Goal: Transaction & Acquisition: Purchase product/service

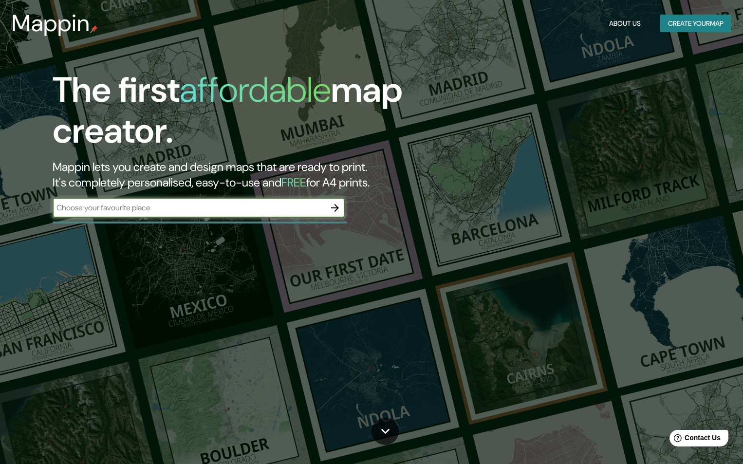
click at [223, 212] on input "text" at bounding box center [189, 207] width 273 height 11
type input "aserri costa rica salitrillos"
click at [337, 205] on icon "button" at bounding box center [335, 208] width 12 height 12
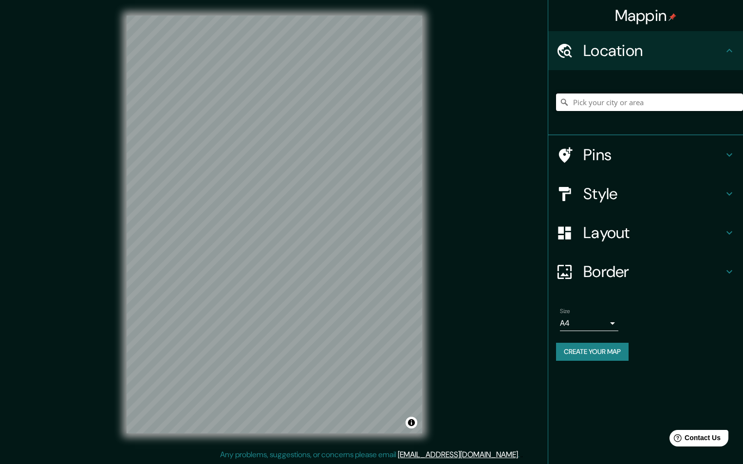
click at [625, 105] on input "Pick your city or area" at bounding box center [649, 102] width 187 height 18
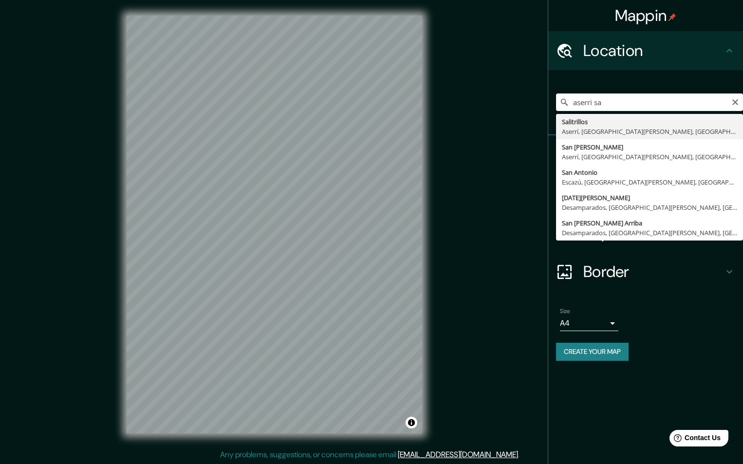
type input "Salitrillos, [GEOGRAPHIC_DATA], [GEOGRAPHIC_DATA][PERSON_NAME], [GEOGRAPHIC_DAT…"
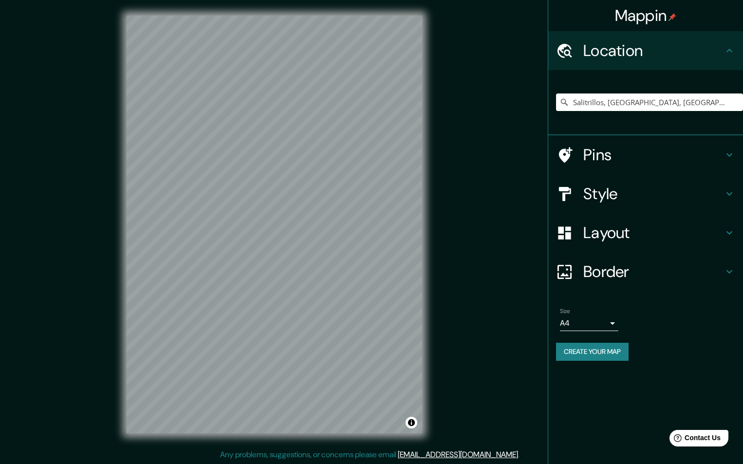
click at [729, 268] on icon at bounding box center [730, 272] width 12 height 12
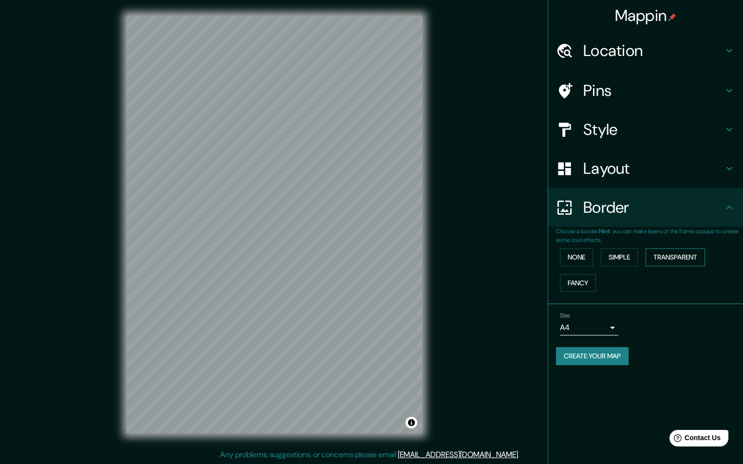
click at [679, 251] on button "Transparent" at bounding box center [675, 257] width 59 height 18
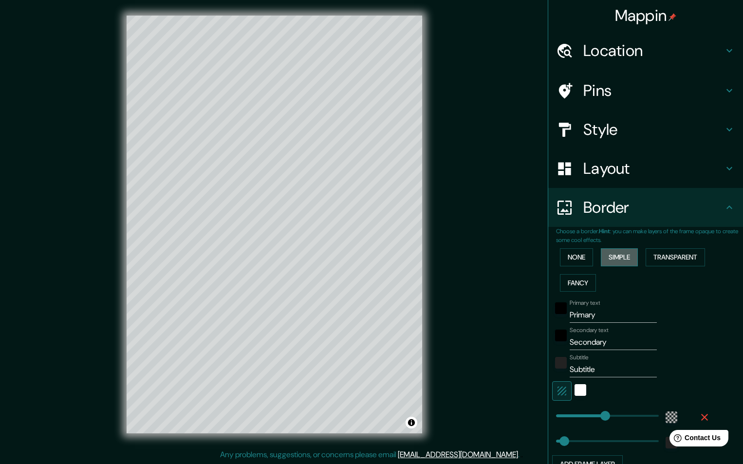
click at [613, 260] on button "Simple" at bounding box center [619, 257] width 37 height 18
click at [683, 259] on button "Transparent" at bounding box center [675, 257] width 59 height 18
click at [576, 284] on button "Fancy" at bounding box center [578, 283] width 36 height 18
click at [560, 260] on button "None" at bounding box center [576, 257] width 33 height 18
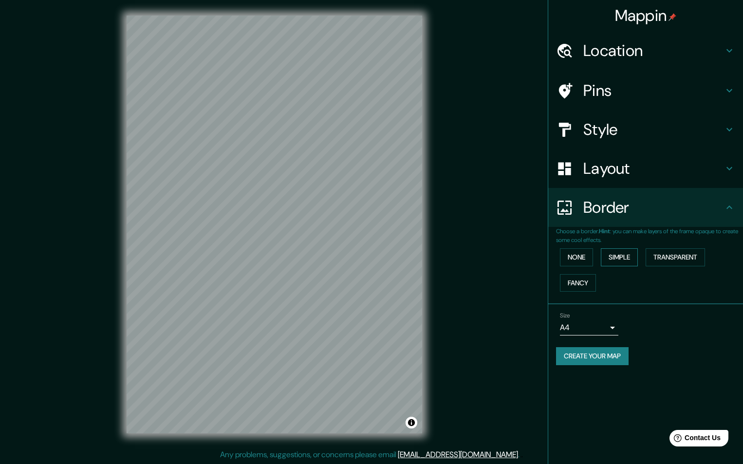
click at [617, 258] on button "Simple" at bounding box center [619, 257] width 37 height 18
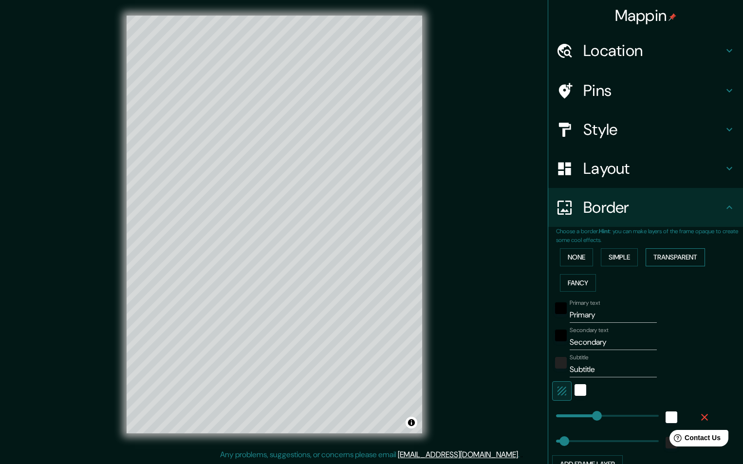
click at [682, 262] on button "Transparent" at bounding box center [675, 257] width 59 height 18
click at [598, 171] on h4 "Layout" at bounding box center [653, 168] width 140 height 19
type input "291"
type input "49"
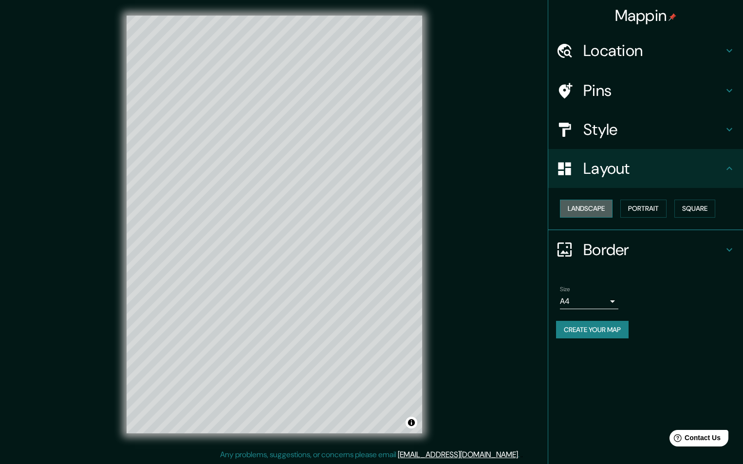
click at [587, 207] on button "Landscape" at bounding box center [586, 209] width 53 height 18
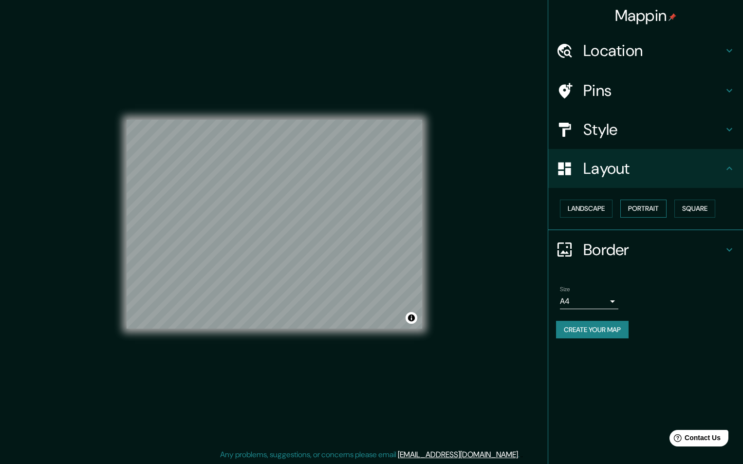
click at [641, 203] on button "Portrait" at bounding box center [643, 209] width 46 height 18
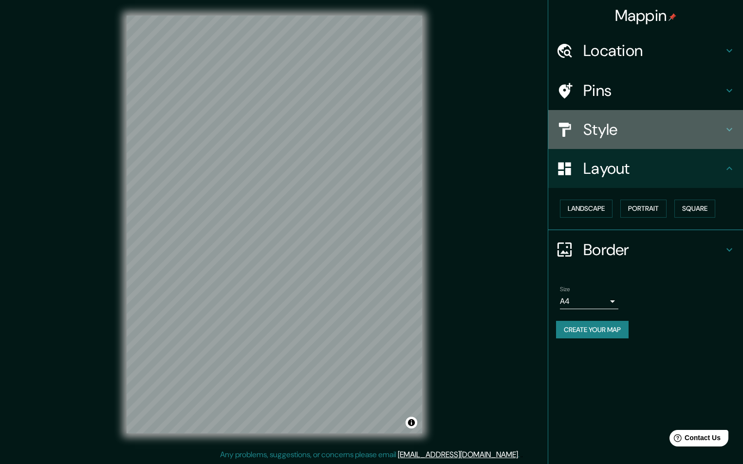
click at [612, 133] on h4 "Style" at bounding box center [653, 129] width 140 height 19
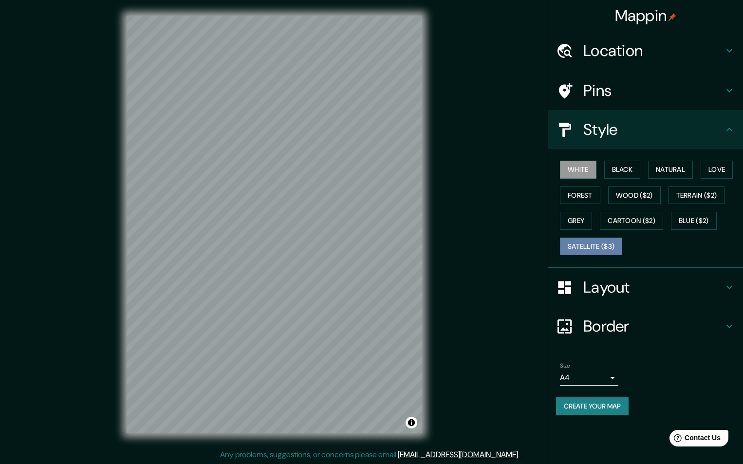
click at [588, 239] on button "Satellite ($3)" at bounding box center [591, 247] width 62 height 18
click at [117, 222] on div "© Mapbox © OpenStreetMap Improve this map © Maxar" at bounding box center [274, 224] width 327 height 449
click at [585, 188] on button "Forest" at bounding box center [580, 195] width 40 height 18
click at [578, 167] on button "White" at bounding box center [578, 170] width 37 height 18
click at [581, 193] on button "Forest" at bounding box center [580, 195] width 40 height 18
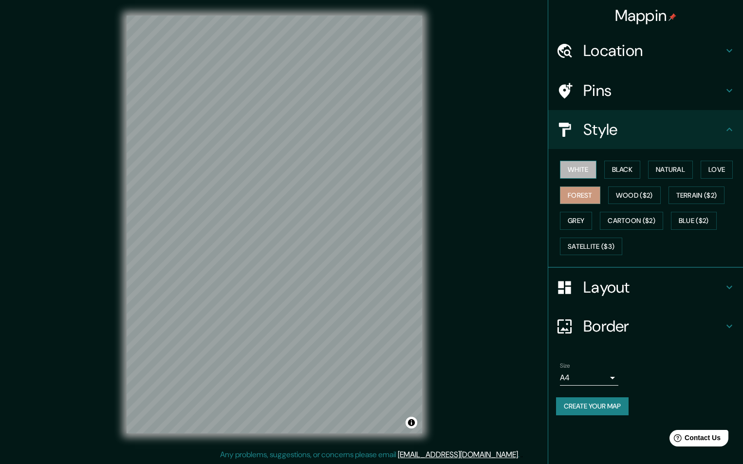
click at [579, 166] on button "White" at bounding box center [578, 170] width 37 height 18
click at [614, 164] on button "Black" at bounding box center [622, 170] width 37 height 18
click at [678, 167] on button "Natural" at bounding box center [670, 170] width 45 height 18
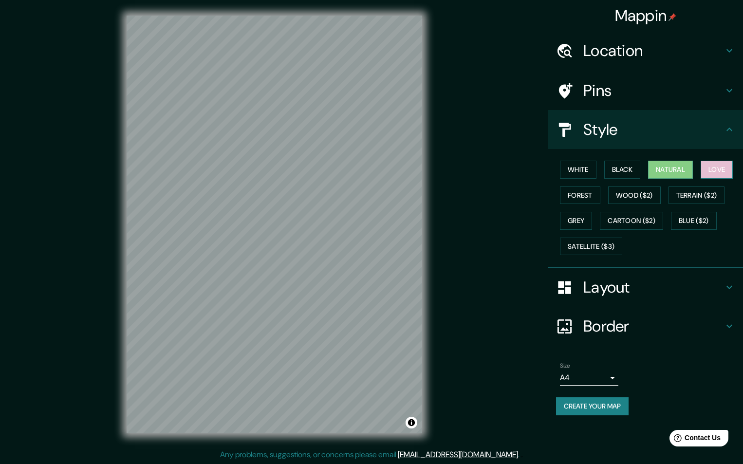
click at [714, 167] on button "Love" at bounding box center [717, 170] width 32 height 18
click at [667, 171] on button "Natural" at bounding box center [670, 170] width 45 height 18
click at [715, 171] on button "Love" at bounding box center [717, 170] width 32 height 18
click at [582, 167] on button "White" at bounding box center [578, 170] width 37 height 18
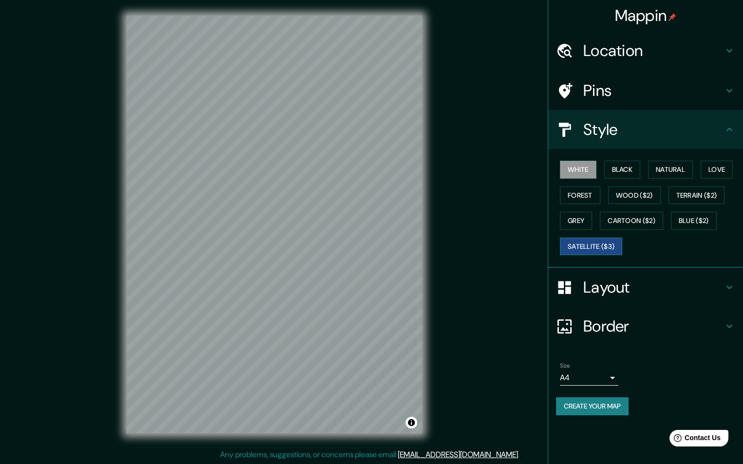
click at [599, 244] on button "Satellite ($3)" at bounding box center [591, 247] width 62 height 18
click at [574, 164] on button "White" at bounding box center [578, 170] width 37 height 18
click at [614, 283] on h4 "Layout" at bounding box center [653, 287] width 140 height 19
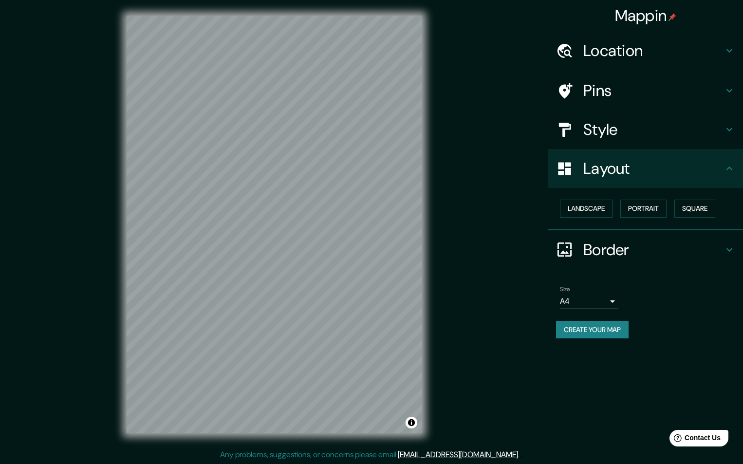
click at [604, 247] on h4 "Border" at bounding box center [653, 249] width 140 height 19
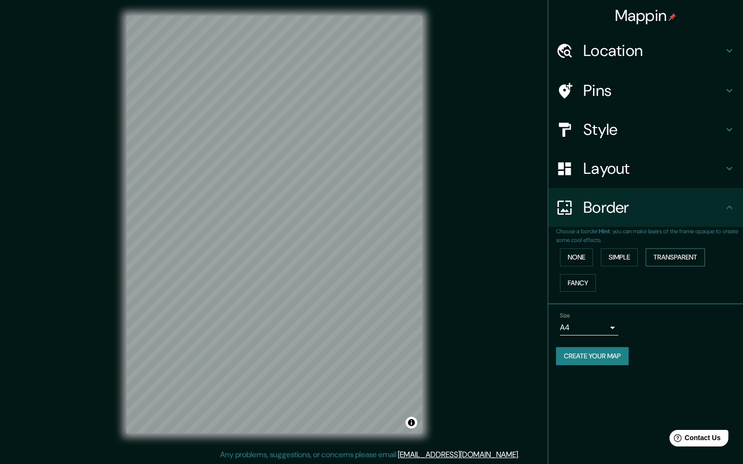
click at [660, 257] on button "Transparent" at bounding box center [675, 257] width 59 height 18
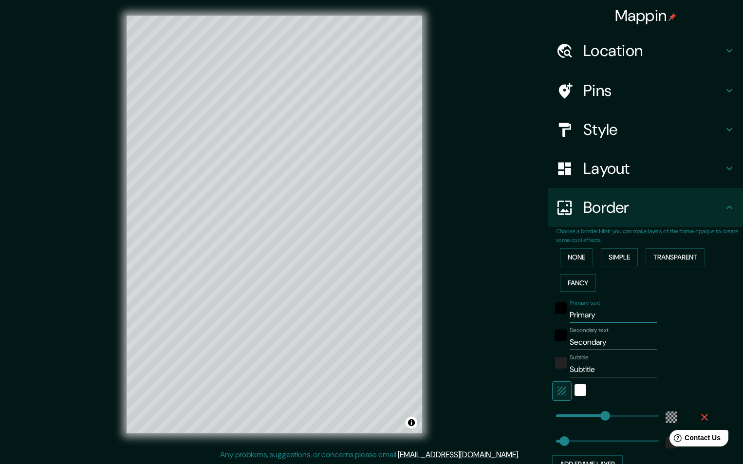
drag, startPoint x: 596, startPoint y: 313, endPoint x: 537, endPoint y: 320, distance: 59.3
click at [537, 320] on div "Mappin Location [GEOGRAPHIC_DATA], [GEOGRAPHIC_DATA], [GEOGRAPHIC_DATA][PERSON_…" at bounding box center [371, 232] width 743 height 464
type input "291"
type input "49"
drag, startPoint x: 601, startPoint y: 341, endPoint x: 532, endPoint y: 342, distance: 69.6
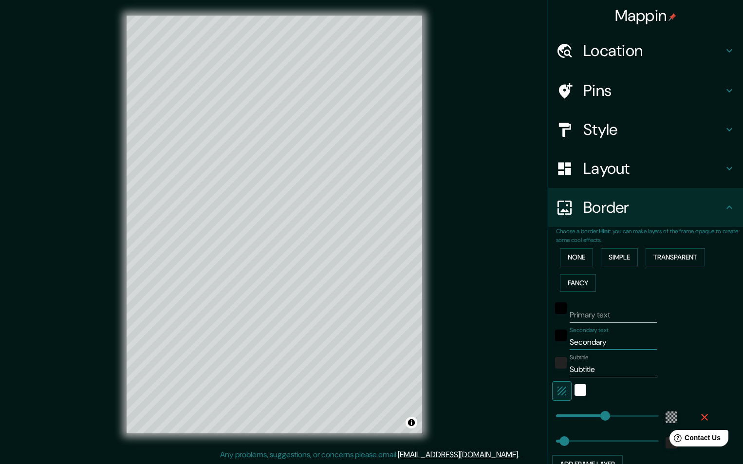
click at [532, 342] on div "Mappin Location [GEOGRAPHIC_DATA], [GEOGRAPHIC_DATA], [GEOGRAPHIC_DATA][PERSON_…" at bounding box center [371, 232] width 743 height 464
type input "S"
type input "291"
type input "49"
type input "Sa"
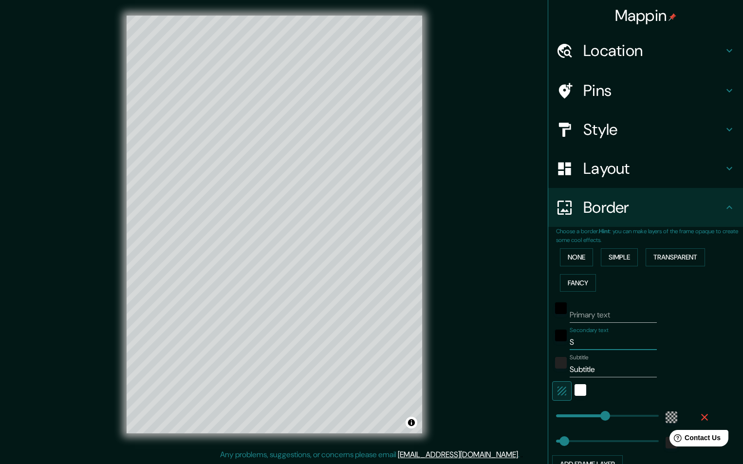
type input "291"
type input "49"
type input "S"
type input "291"
type input "49"
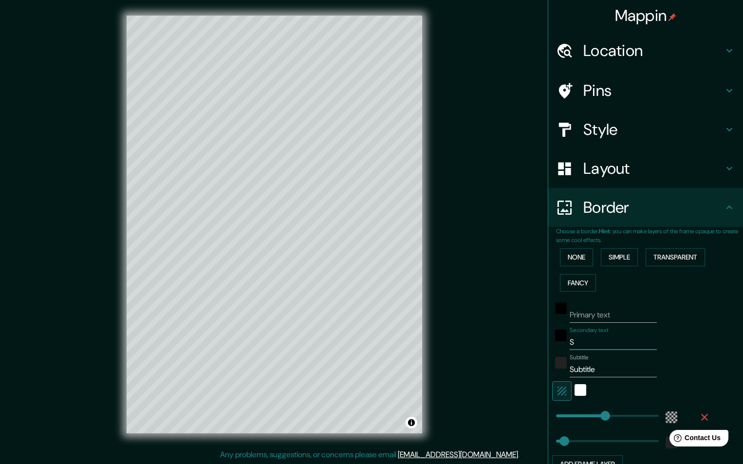
type input "SA"
type input "291"
type input "49"
type input "S"
type input "291"
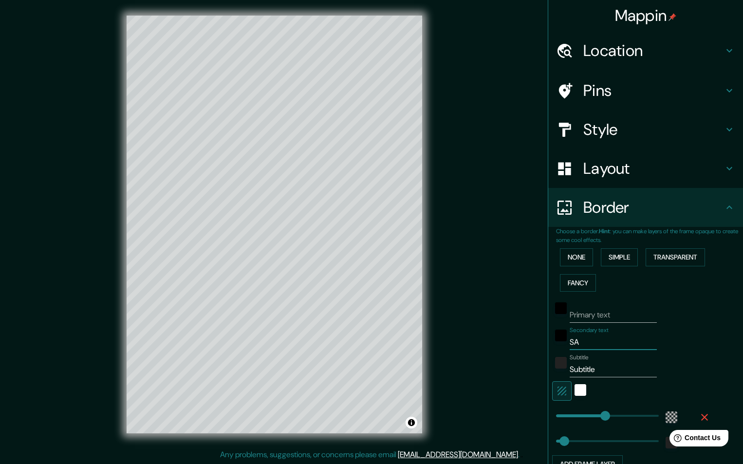
type input "49"
type input "Sa"
type input "291"
type input "49"
type input "Sal"
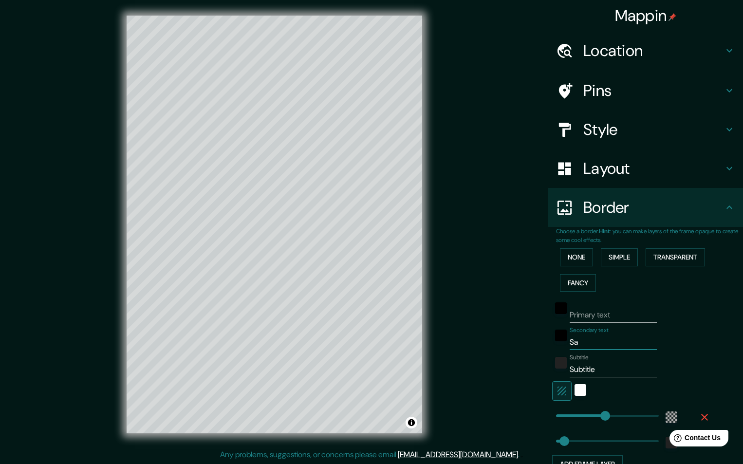
type input "291"
type input "49"
type input "Sali"
type input "291"
type input "49"
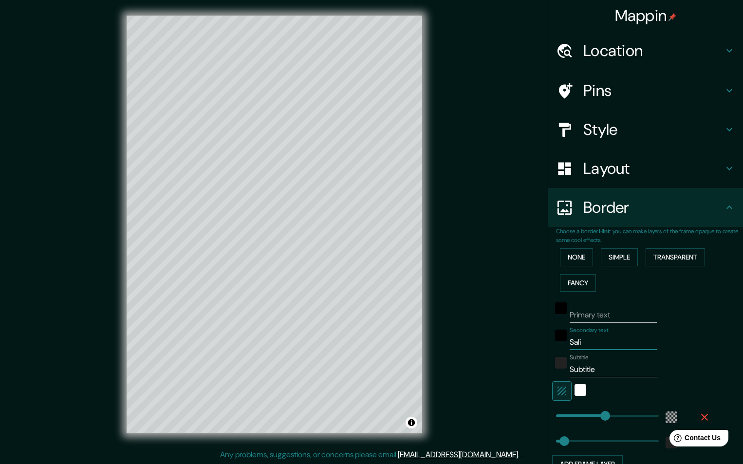
type input "Salit"
type input "291"
type input "49"
type input "Salitr"
type input "291"
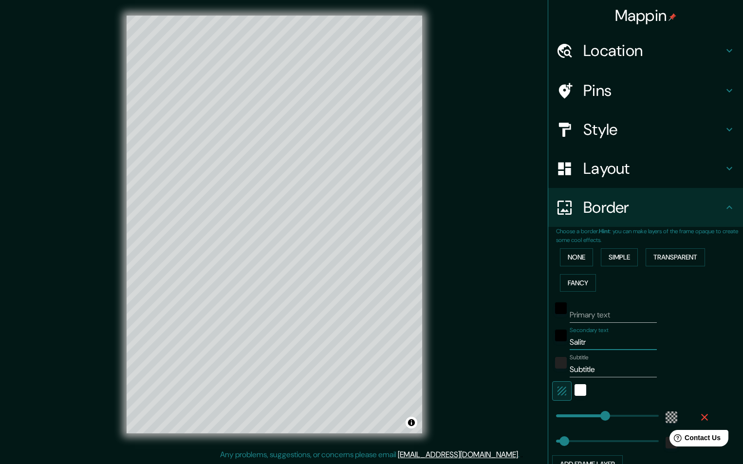
type input "49"
type input "Salitri"
type input "291"
type input "49"
type input "Salitril"
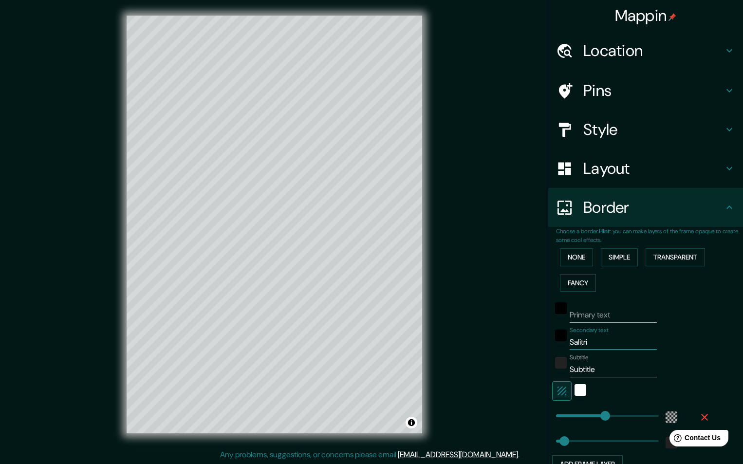
type input "291"
type input "49"
type input "Salitrill"
type input "291"
type input "49"
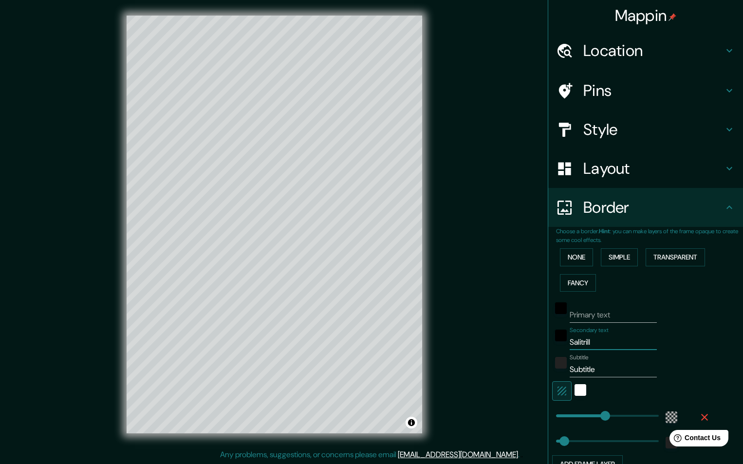
type input "Salitrillo"
type input "291"
type input "49"
type input "Salitrillos"
type input "291"
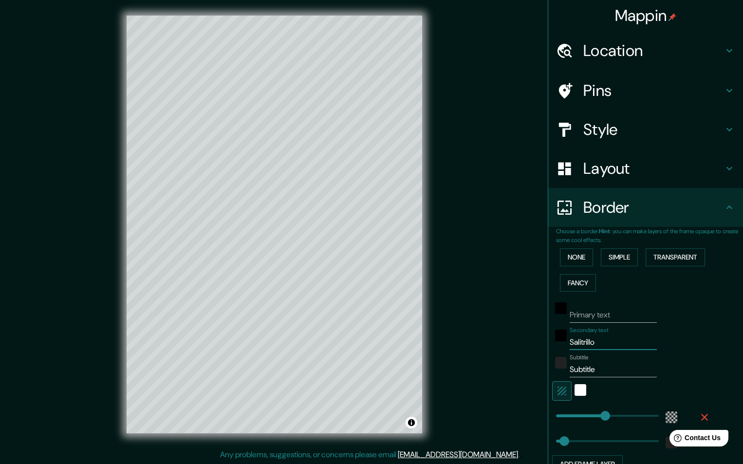
type input "49"
type input "Salitrillos"
drag, startPoint x: 593, startPoint y: 369, endPoint x: 548, endPoint y: 370, distance: 44.3
click at [552, 370] on div "Subtitle Subtitle" at bounding box center [632, 365] width 160 height 23
click at [625, 89] on h4 "Pins" at bounding box center [653, 90] width 140 height 19
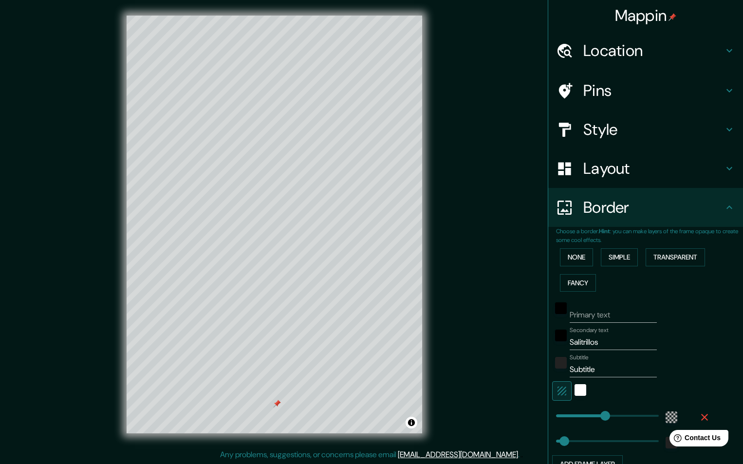
type input "291"
type input "49"
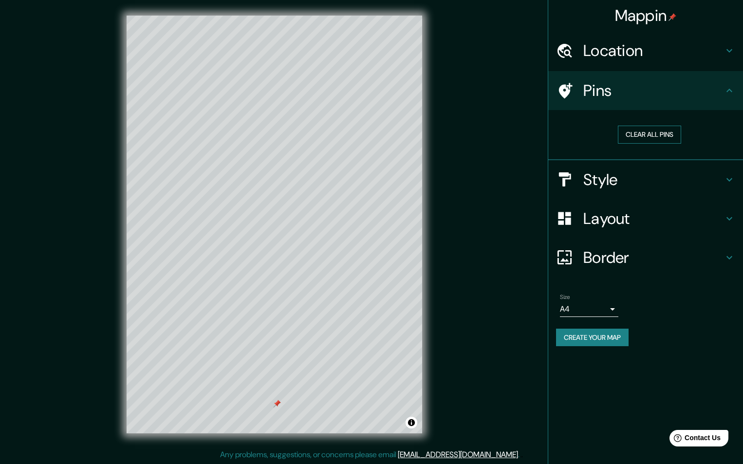
click at [627, 126] on button "Clear all pins" at bounding box center [649, 135] width 63 height 18
click at [627, 129] on button "Clear all pins" at bounding box center [649, 135] width 63 height 18
click at [594, 345] on button "Create your map" at bounding box center [592, 338] width 73 height 18
click at [594, 339] on div "Create your map" at bounding box center [645, 338] width 179 height 18
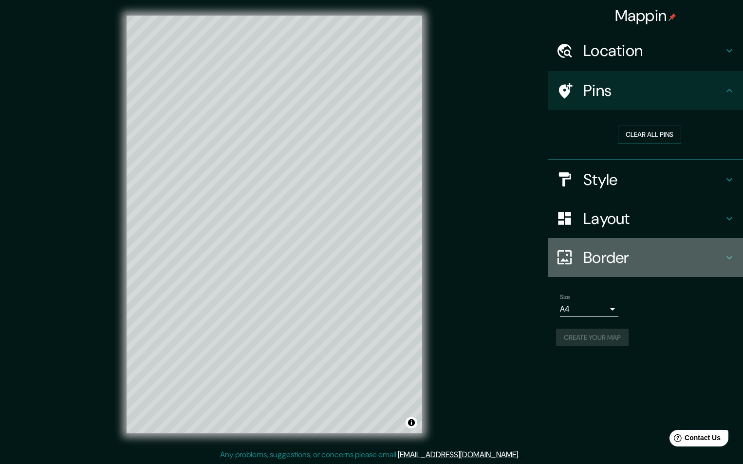
click at [612, 254] on h4 "Border" at bounding box center [653, 257] width 140 height 19
type input "291"
type input "49"
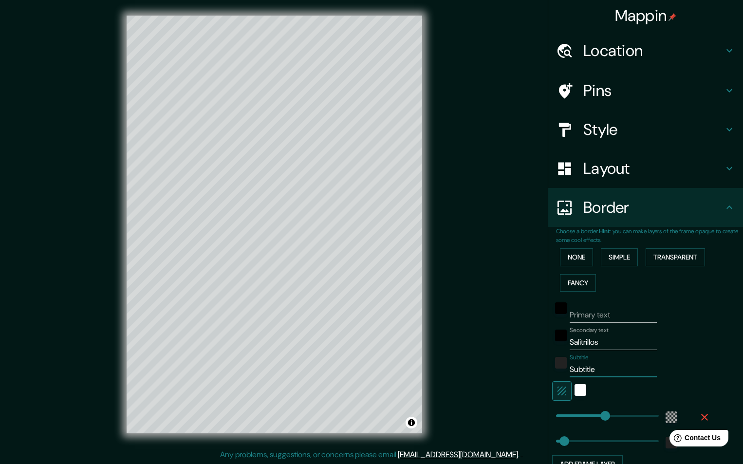
drag, startPoint x: 591, startPoint y: 370, endPoint x: 527, endPoint y: 371, distance: 63.8
click at [527, 375] on div "Mappin Location [GEOGRAPHIC_DATA], [GEOGRAPHIC_DATA], [GEOGRAPHIC_DATA][PERSON_…" at bounding box center [371, 232] width 743 height 464
type input "S"
type input "291"
type input "49"
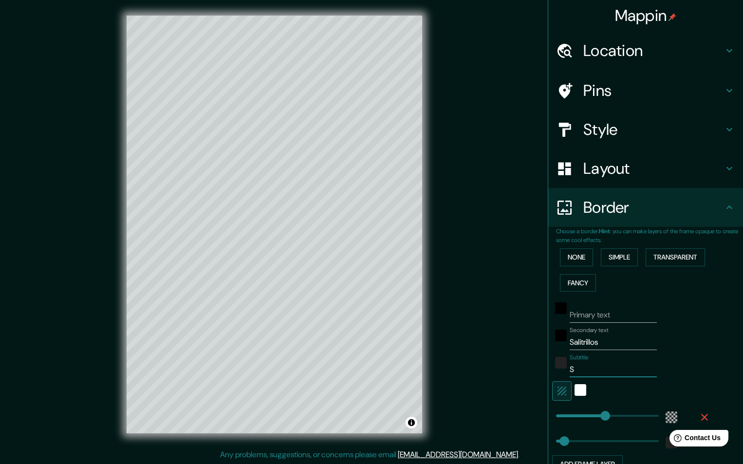
type input "Sa"
type input "291"
type input "49"
type input "San"
type input "291"
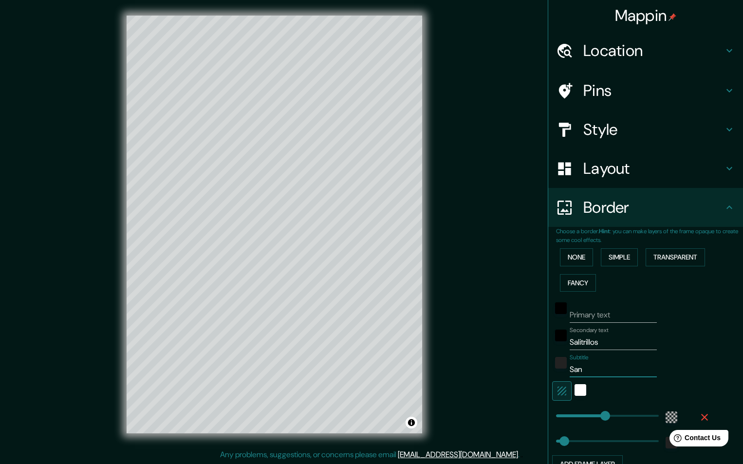
type input "49"
type input "San"
type input "291"
type input "49"
type input "San"
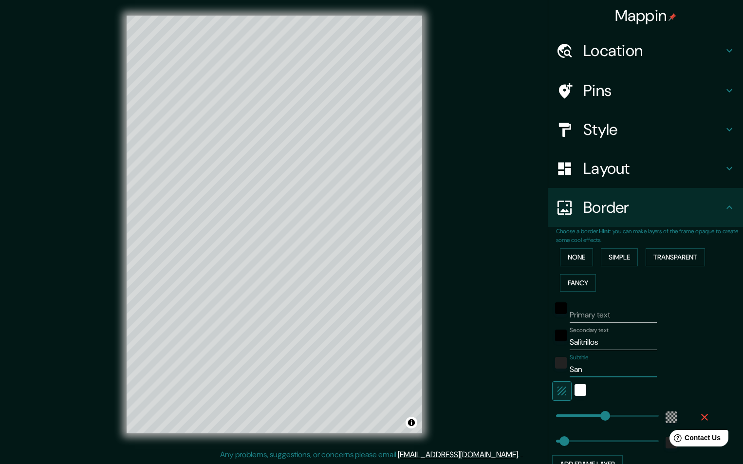
type input "291"
type input "49"
type input "Sa"
type input "291"
type input "49"
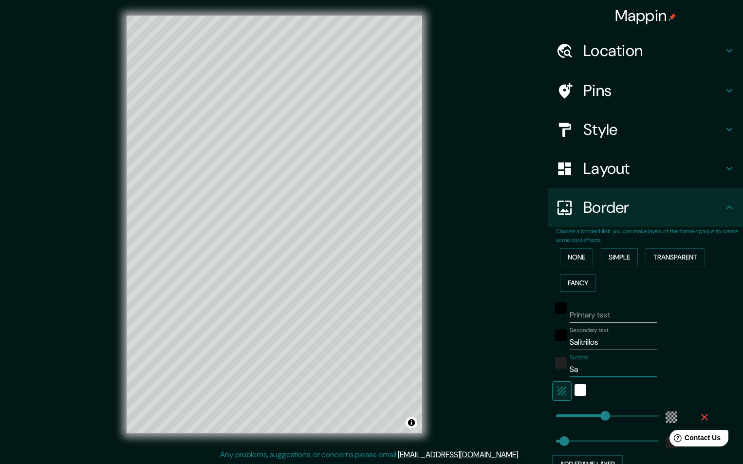
type input "S"
type input "291"
type input "49"
type input "291"
type input "49"
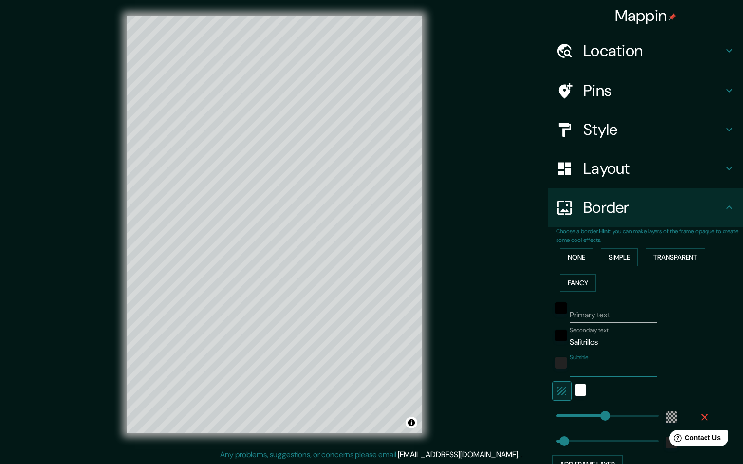
type input "A"
type input "291"
type input "49"
type input "As"
type input "291"
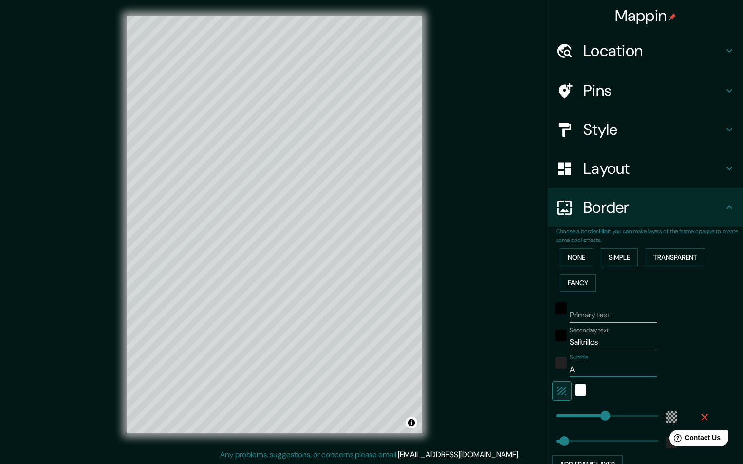
type input "49"
type input "Ase"
type input "291"
type input "49"
type input "As"
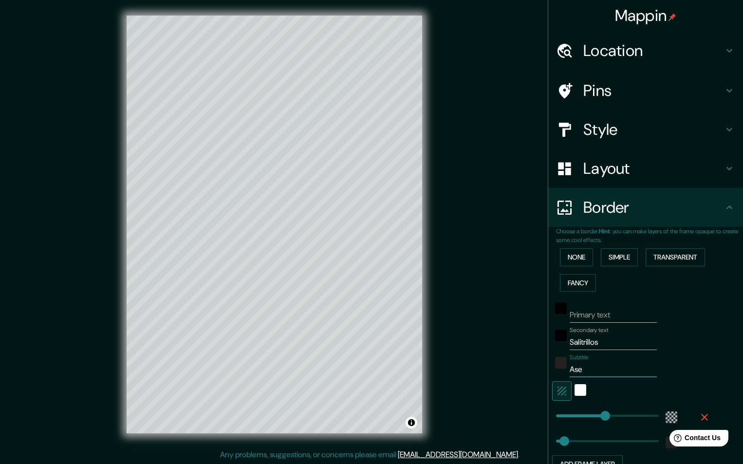
type input "291"
type input "49"
type input "A"
type input "291"
type input "49"
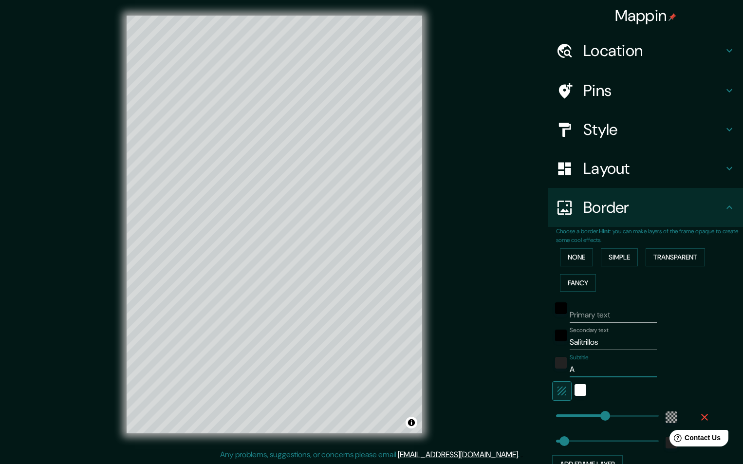
type input "AS"
type input "291"
type input "49"
type input "ASE"
type input "291"
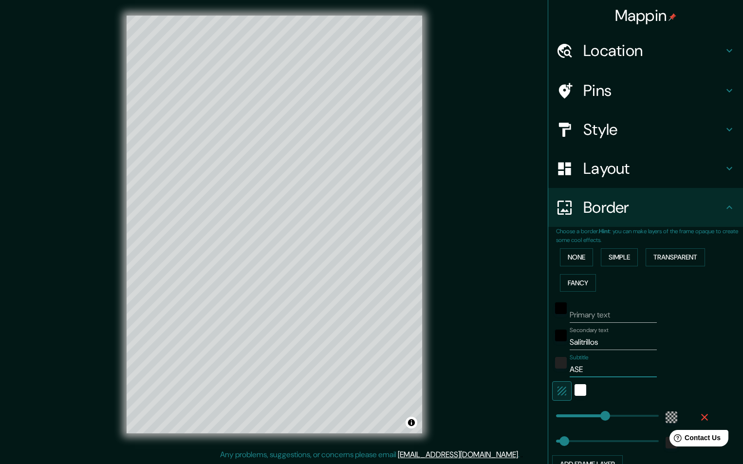
type input "49"
type input "ASER"
type input "291"
type input "49"
type input "ASERR"
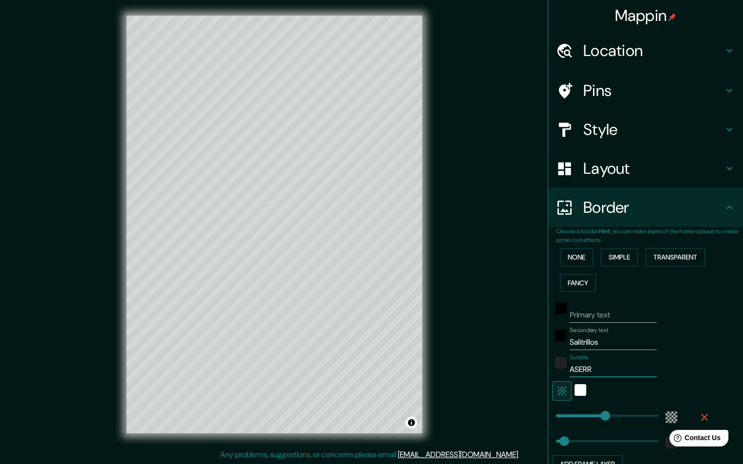
type input "291"
type input "49"
type input "ASERRÑ"
type input "291"
type input "49"
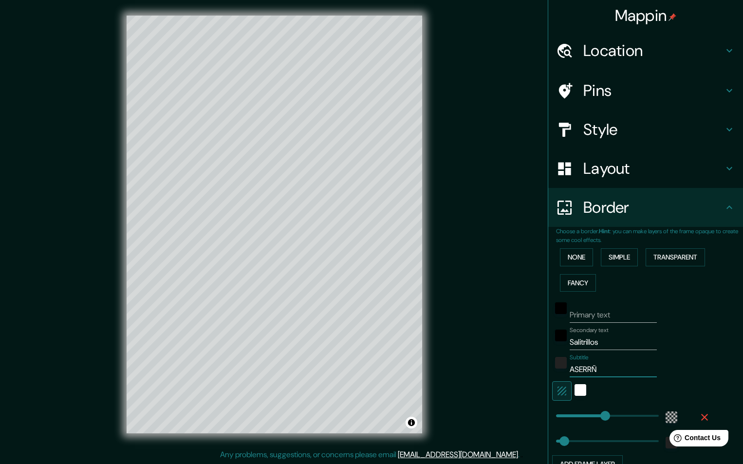
type input "ASERRÑI"
type input "291"
type input "49"
type input "ASERRÑ"
type input "291"
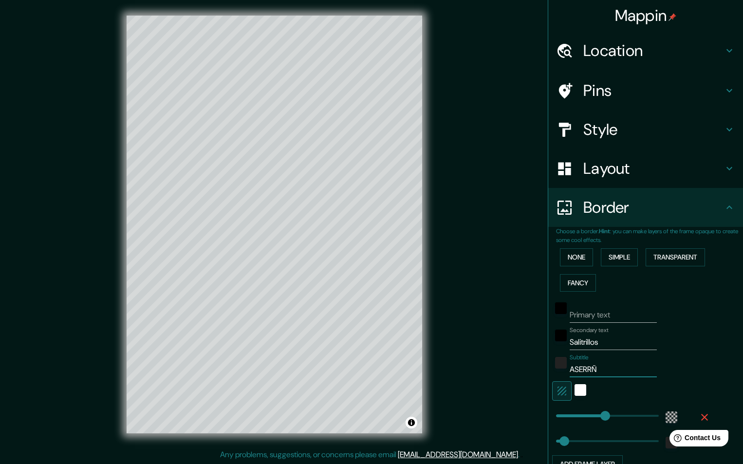
type input "49"
type input "ASERR"
type input "291"
type input "49"
type input "ASERR."
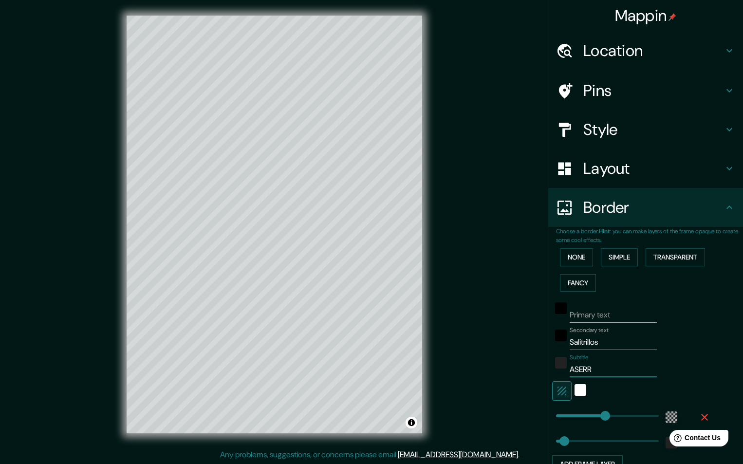
type input "291"
type input "49"
type input "ASERR.I"
type input "291"
type input "49"
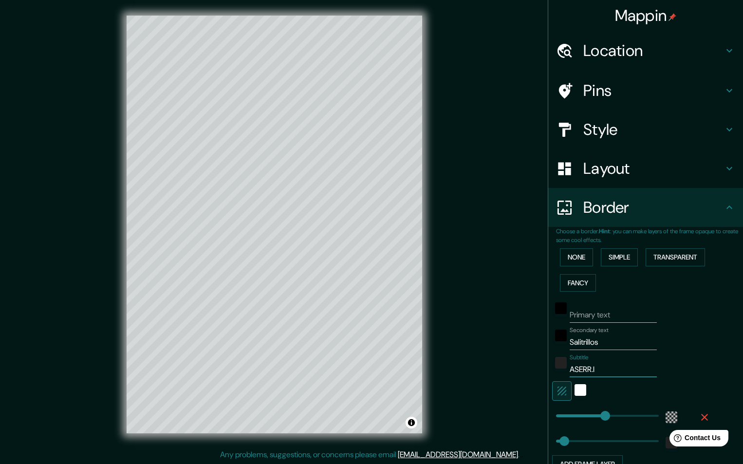
type input "ASERR."
type input "291"
type input "49"
type input "ASERR"
type input "291"
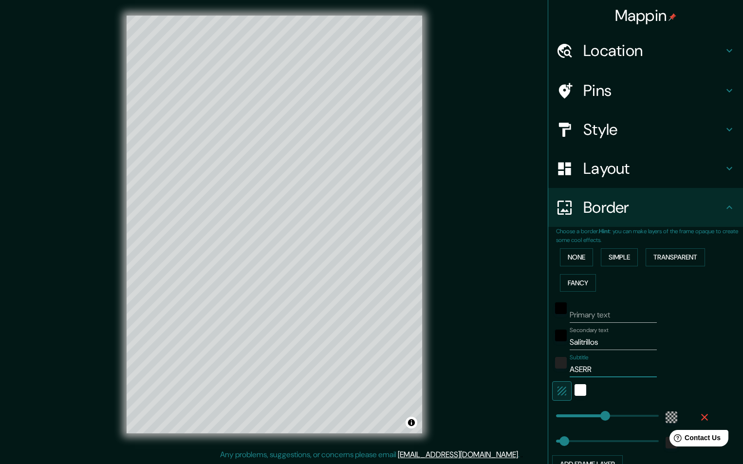
type input "49"
type input "ASERRÍ"
type input "291"
type input "49"
type input "ASERRÍ"
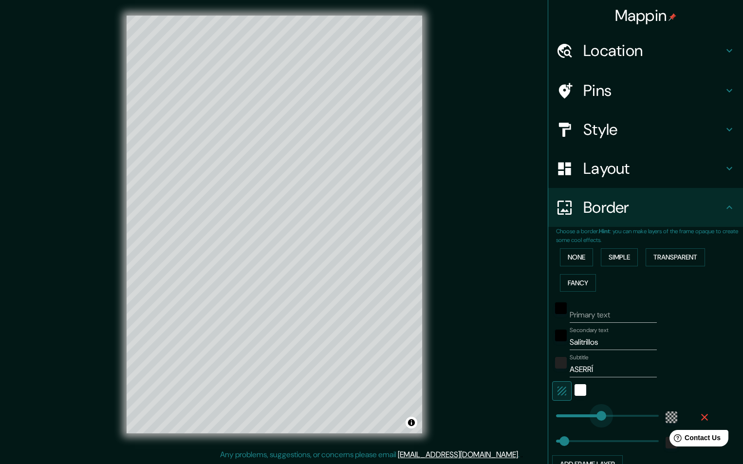
type input "207"
drag, startPoint x: 600, startPoint y: 414, endPoint x: 584, endPoint y: 415, distance: 16.6
type input "49"
type input "182"
type input "49"
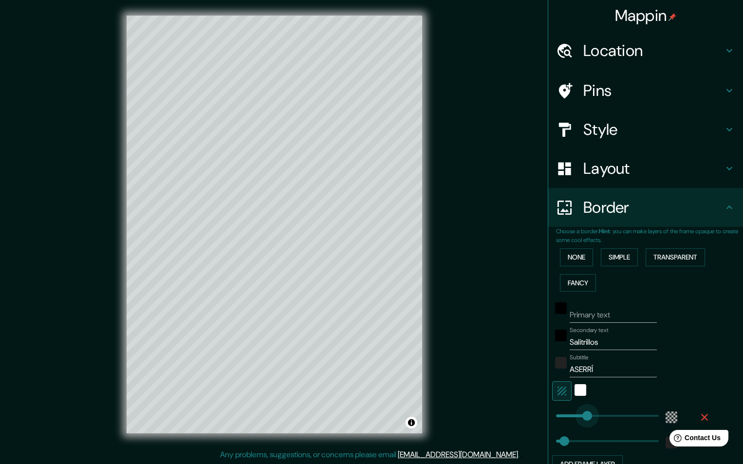
type input "222"
drag, startPoint x: 580, startPoint y: 414, endPoint x: 586, endPoint y: 414, distance: 6.3
type input "127"
drag, startPoint x: 557, startPoint y: 435, endPoint x: 570, endPoint y: 436, distance: 12.7
type input "92"
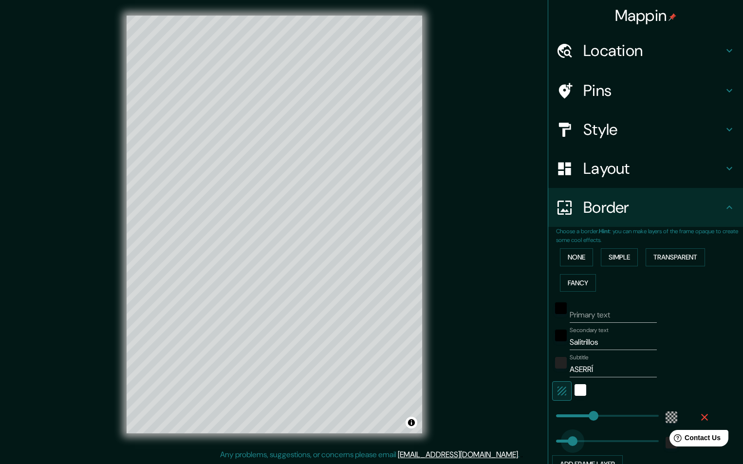
drag, startPoint x: 570, startPoint y: 436, endPoint x: 564, endPoint y: 436, distance: 5.9
type input "69"
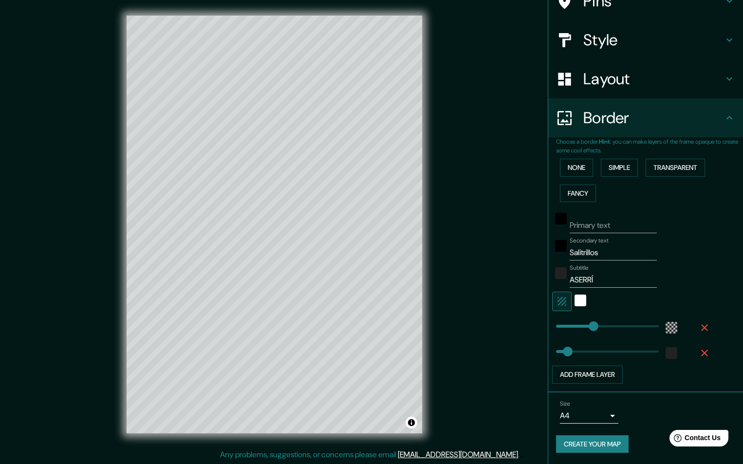
scroll to position [90, 0]
click at [605, 376] on button "Add frame layer" at bounding box center [587, 374] width 71 height 18
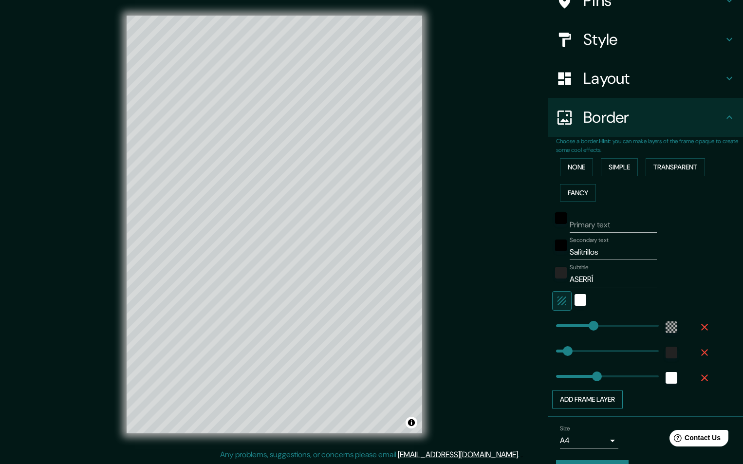
click at [590, 397] on button "Add frame layer" at bounding box center [587, 399] width 71 height 18
type input "243"
type input "245"
type input "243"
type input "0"
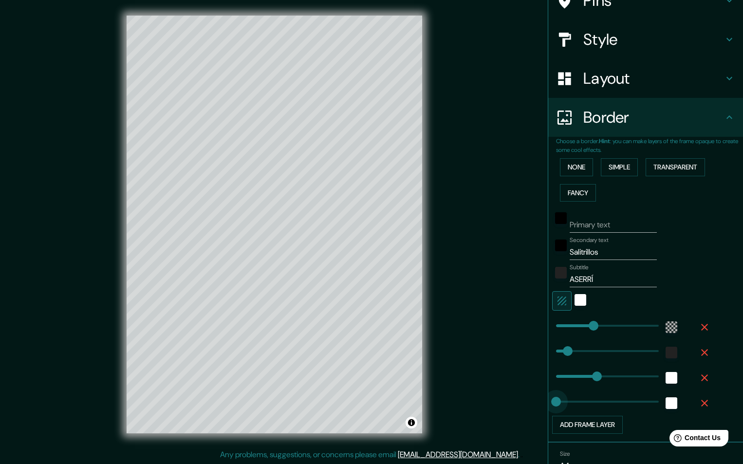
drag, startPoint x: 590, startPoint y: 397, endPoint x: 544, endPoint y: 399, distance: 46.3
click at [579, 423] on button "Add frame layer" at bounding box center [587, 425] width 71 height 18
type input "243"
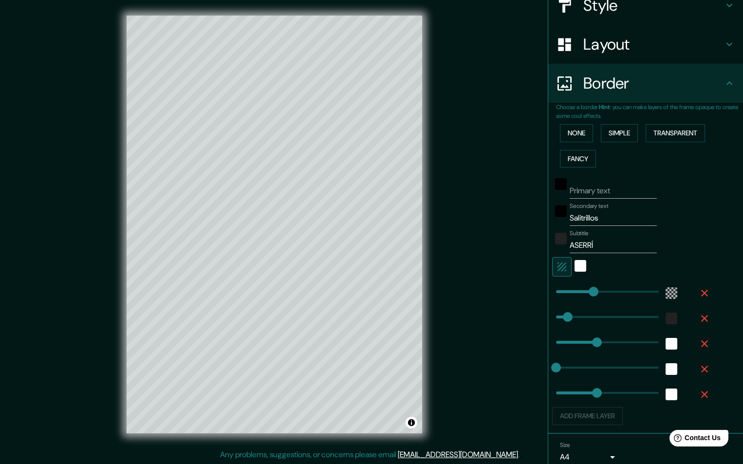
scroll to position [166, 0]
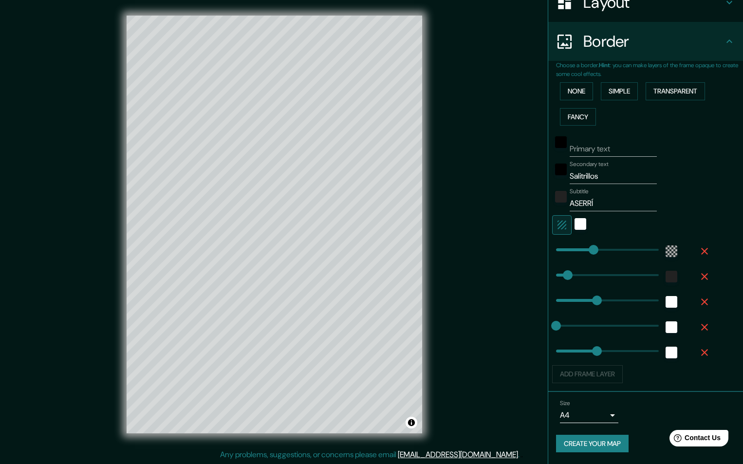
click at [587, 376] on div "Add frame layer" at bounding box center [632, 374] width 160 height 18
click at [584, 369] on div "Add frame layer" at bounding box center [632, 374] width 160 height 18
type input "0"
drag, startPoint x: 590, startPoint y: 348, endPoint x: 534, endPoint y: 348, distance: 56.0
drag, startPoint x: 546, startPoint y: 326, endPoint x: 540, endPoint y: 326, distance: 5.8
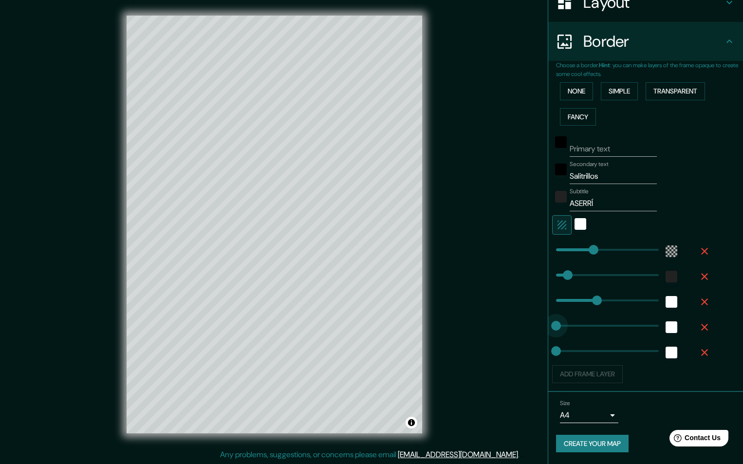
click at [540, 326] on div "Mappin Location [GEOGRAPHIC_DATA], [GEOGRAPHIC_DATA], [GEOGRAPHIC_DATA][PERSON_…" at bounding box center [371, 232] width 743 height 464
type input "0"
drag, startPoint x: 587, startPoint y: 297, endPoint x: 543, endPoint y: 298, distance: 43.4
drag, startPoint x: 547, startPoint y: 297, endPoint x: 529, endPoint y: 297, distance: 18.0
click at [529, 297] on div "Mappin Location [GEOGRAPHIC_DATA], [GEOGRAPHIC_DATA], [GEOGRAPHIC_DATA][PERSON_…" at bounding box center [371, 232] width 743 height 464
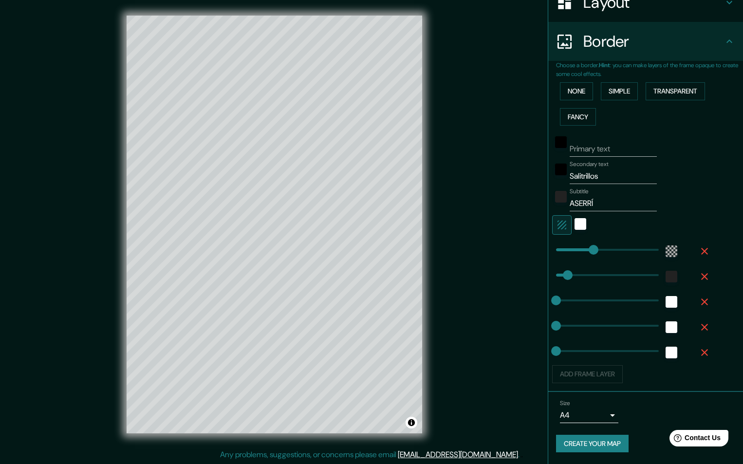
type input "0"
drag, startPoint x: 560, startPoint y: 276, endPoint x: 547, endPoint y: 274, distance: 13.2
type input "55"
drag, startPoint x: 547, startPoint y: 275, endPoint x: 558, endPoint y: 275, distance: 11.2
type input "75"
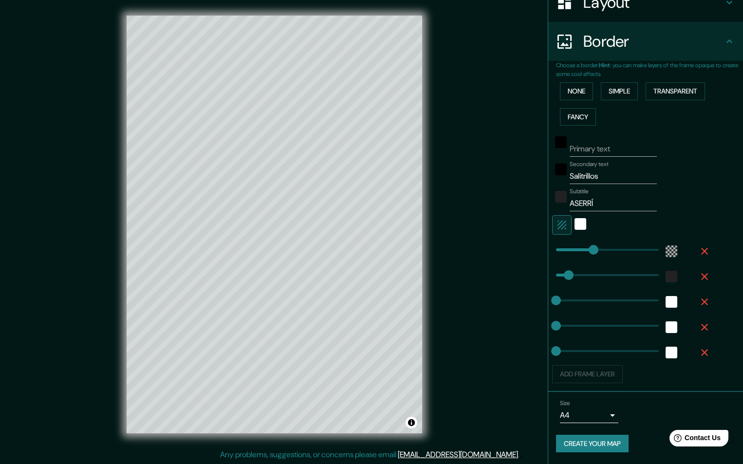
type input "179"
drag, startPoint x: 585, startPoint y: 253, endPoint x: 579, endPoint y: 253, distance: 5.8
type input "158"
click at [584, 375] on div "Add frame layer" at bounding box center [632, 374] width 160 height 18
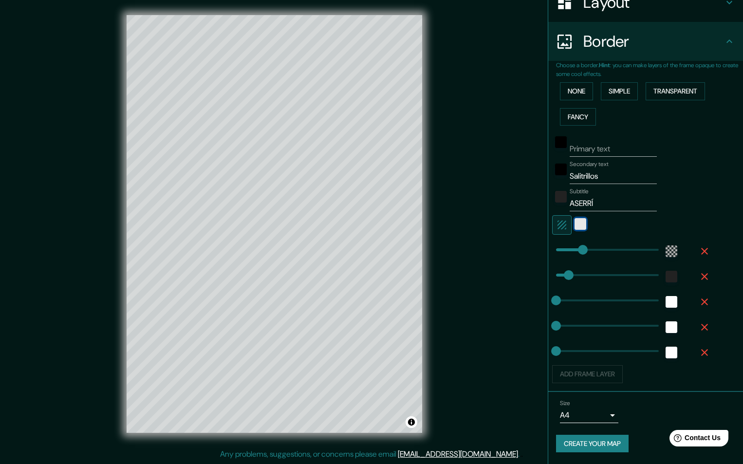
click at [576, 224] on div "white" at bounding box center [581, 224] width 12 height 12
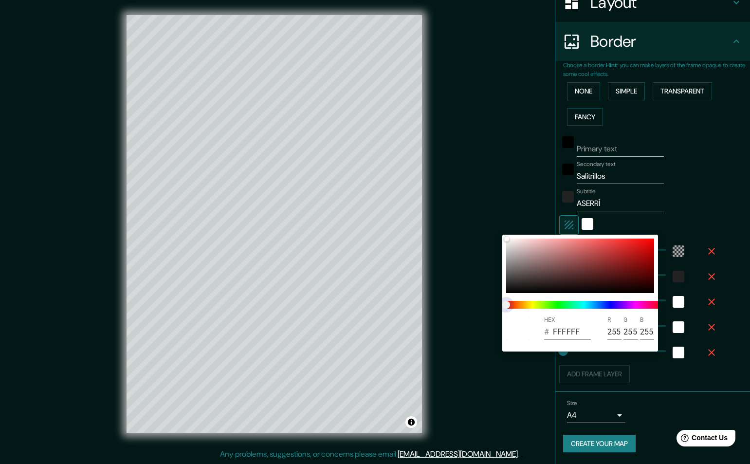
drag, startPoint x: 507, startPoint y: 306, endPoint x: 517, endPoint y: 304, distance: 10.4
click at [510, 304] on span "color slider" at bounding box center [506, 305] width 8 height 8
click at [518, 304] on span at bounding box center [584, 305] width 156 height 8
click at [505, 213] on div at bounding box center [375, 232] width 750 height 464
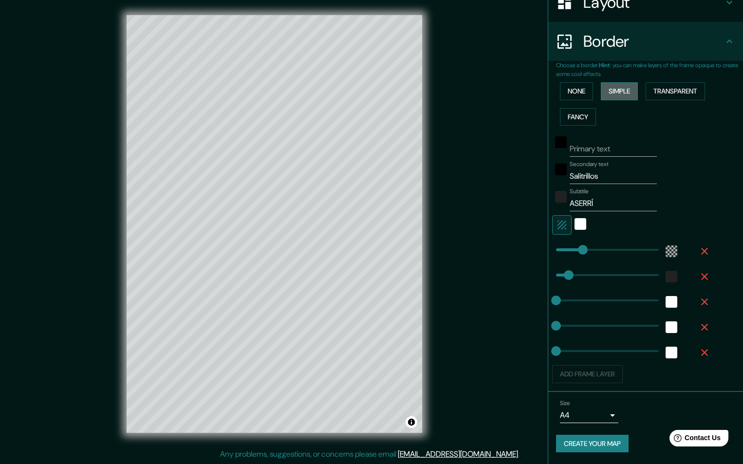
click at [603, 89] on button "Simple" at bounding box center [619, 91] width 37 height 18
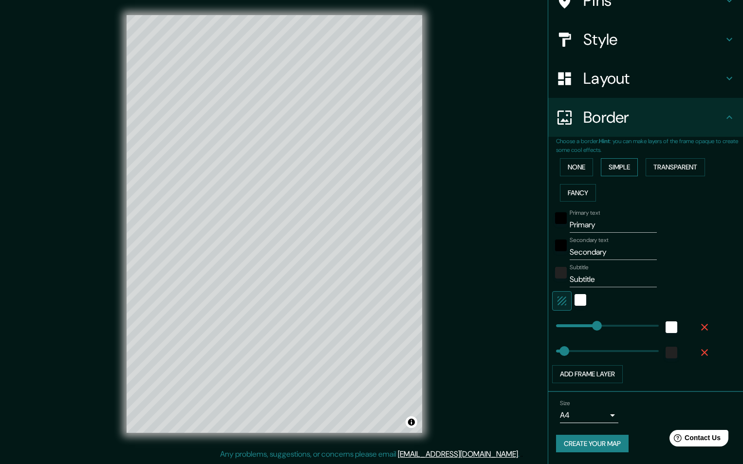
scroll to position [90, 0]
click at [651, 178] on div "None Simple Transparent Fancy" at bounding box center [649, 179] width 187 height 51
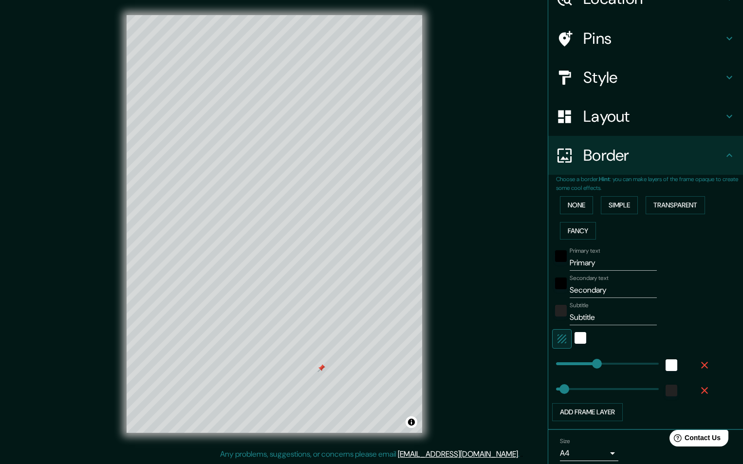
scroll to position [0, 0]
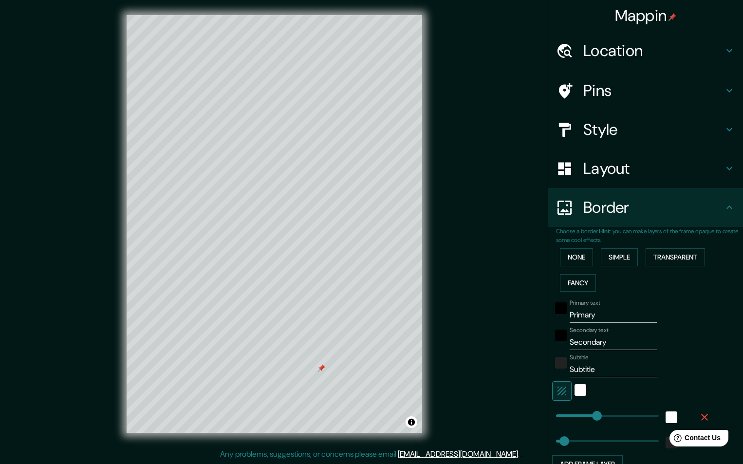
click at [588, 91] on h4 "Pins" at bounding box center [653, 90] width 140 height 19
type input "243"
type input "49"
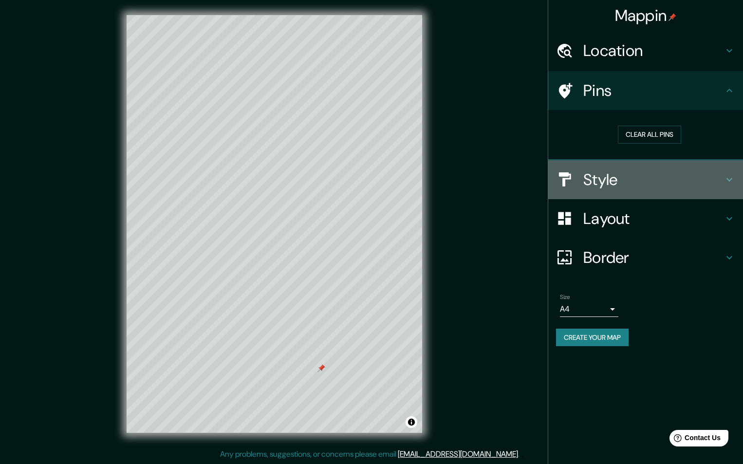
click at [614, 180] on h4 "Style" at bounding box center [653, 179] width 140 height 19
type input "243"
type input "49"
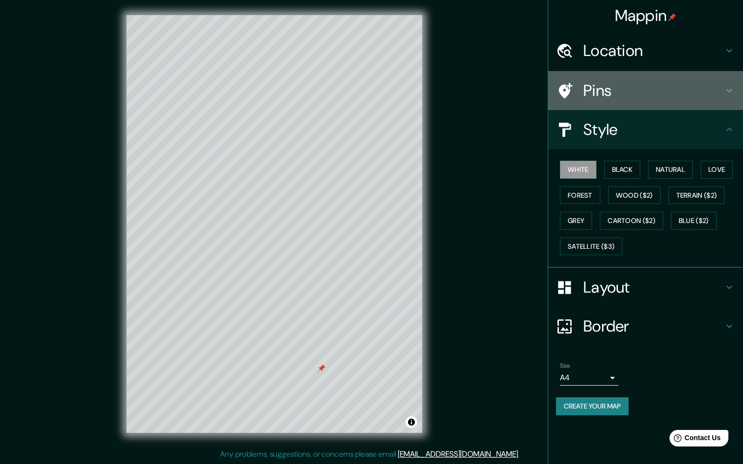
click at [608, 85] on h4 "Pins" at bounding box center [653, 90] width 140 height 19
type input "243"
type input "49"
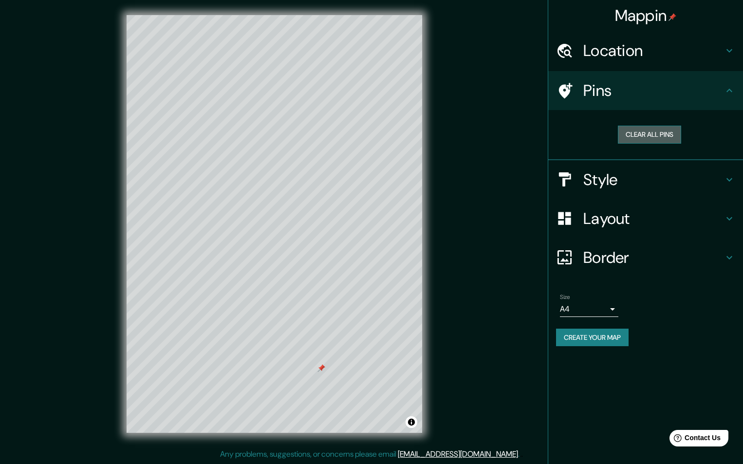
click at [635, 134] on button "Clear all pins" at bounding box center [649, 135] width 63 height 18
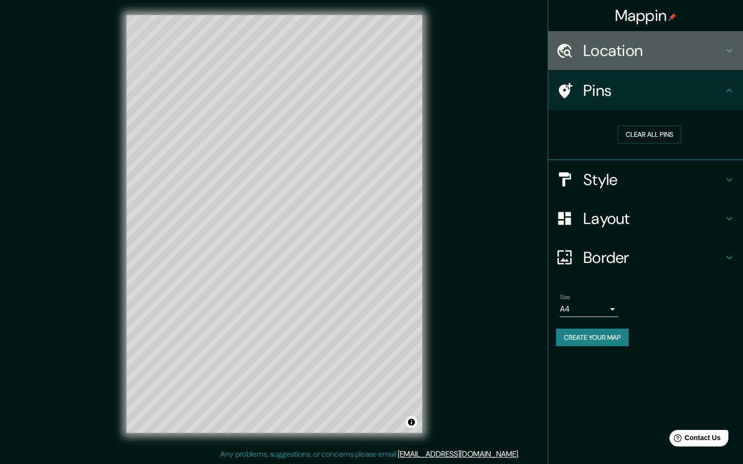
click at [648, 45] on h4 "Location" at bounding box center [653, 50] width 140 height 19
type input "243"
type input "49"
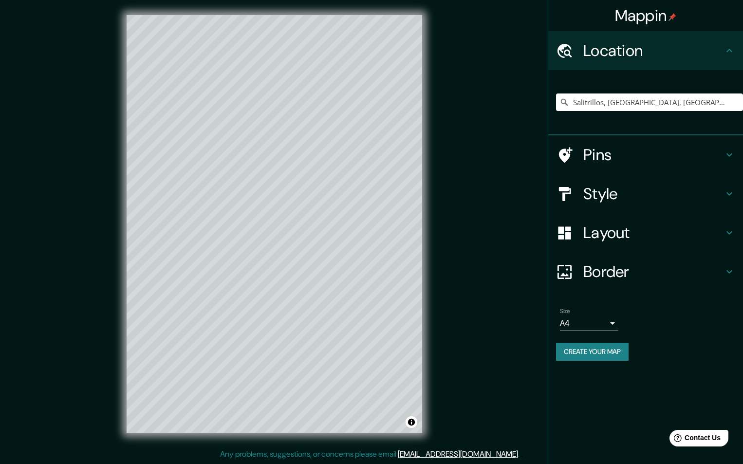
click at [604, 269] on h4 "Border" at bounding box center [653, 271] width 140 height 19
type input "243"
type input "49"
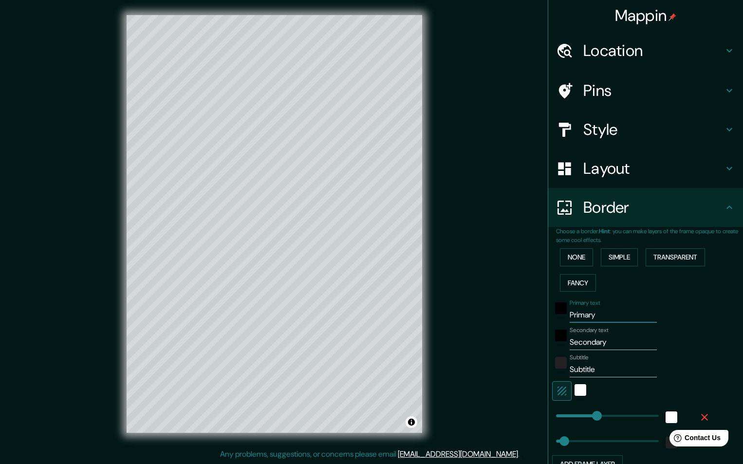
drag, startPoint x: 589, startPoint y: 316, endPoint x: 558, endPoint y: 317, distance: 30.2
click at [558, 317] on div "Primary text Primary" at bounding box center [632, 310] width 160 height 23
type input "243"
type input "49"
drag, startPoint x: 606, startPoint y: 340, endPoint x: 478, endPoint y: 353, distance: 128.2
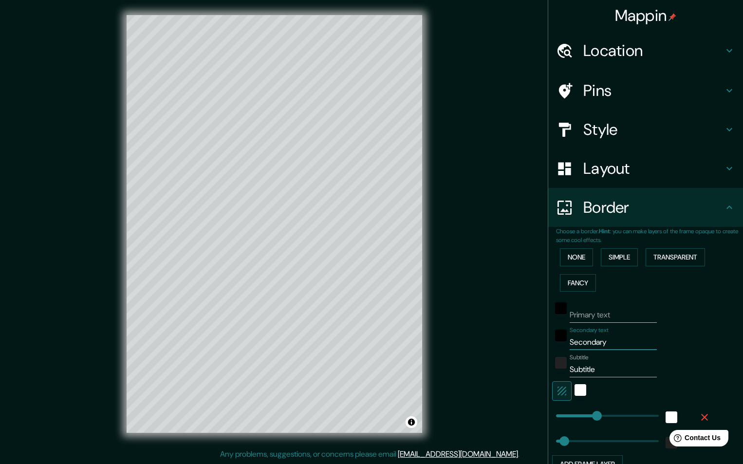
click at [478, 353] on div "Mappin Location [GEOGRAPHIC_DATA], [GEOGRAPHIC_DATA], [GEOGRAPHIC_DATA][PERSON_…" at bounding box center [371, 232] width 743 height 464
type input "s"
type input "243"
type input "49"
type input "sA"
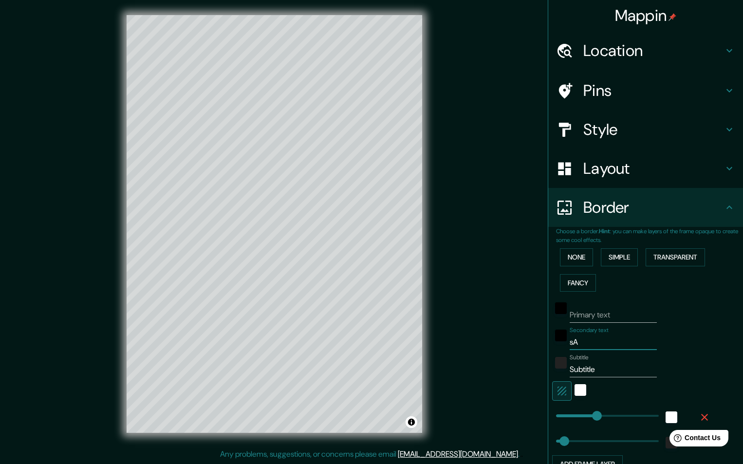
type input "243"
type input "49"
type input "[PERSON_NAME]"
type input "243"
type input "49"
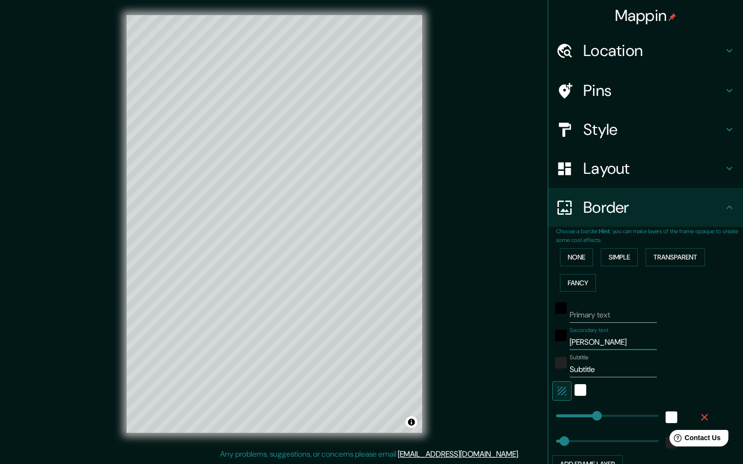
type input "sALI"
type input "243"
type input "49"
type input "sALITR"
type input "243"
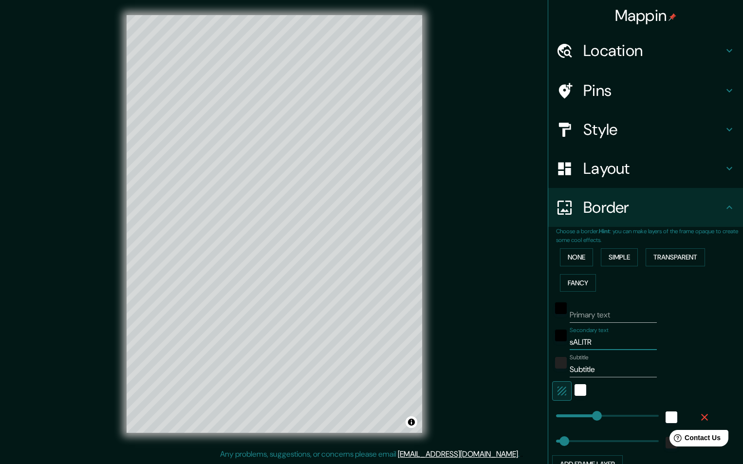
type input "49"
type input "sALITRI"
type input "243"
type input "49"
type input "sALITRIL"
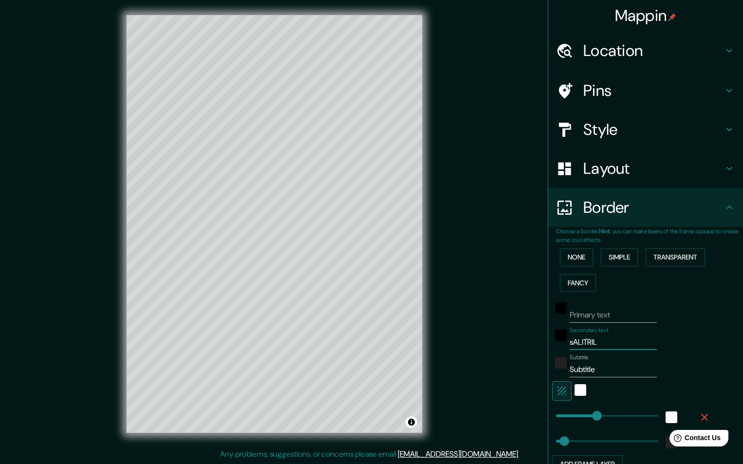
type input "243"
type input "49"
type input "sALITRILL"
type input "243"
type input "49"
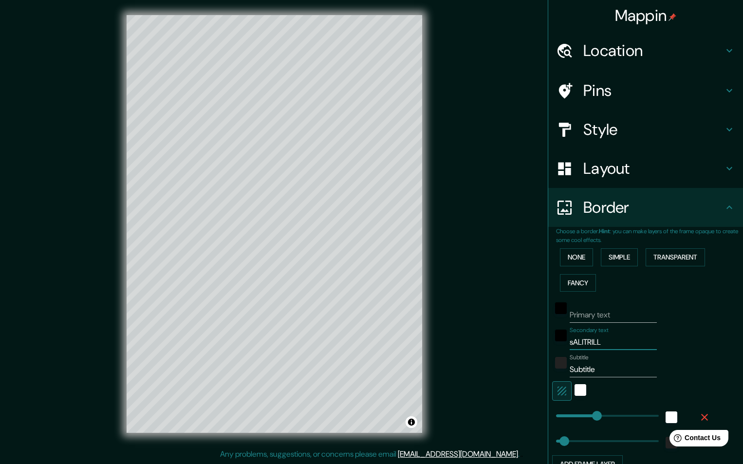
type input "sALITRILLO"
type input "243"
type input "49"
type input "sALITRILLOS"
type input "243"
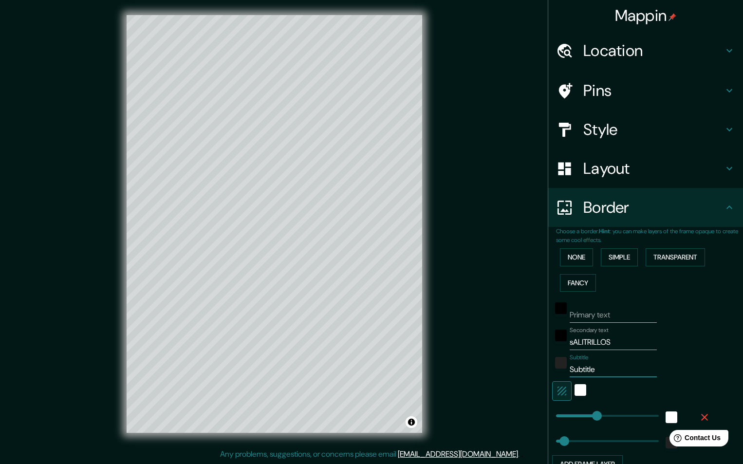
drag, startPoint x: 592, startPoint y: 374, endPoint x: 526, endPoint y: 372, distance: 65.3
click at [526, 372] on div "Mappin Location [GEOGRAPHIC_DATA], [GEOGRAPHIC_DATA], [GEOGRAPHIC_DATA][PERSON_…" at bounding box center [371, 232] width 743 height 464
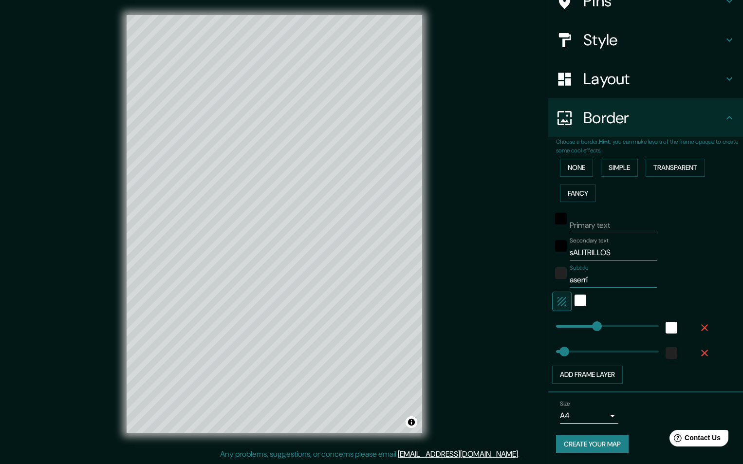
scroll to position [90, 0]
click at [592, 442] on button "Create your map" at bounding box center [592, 444] width 73 height 18
click at [591, 443] on button "Create your map" at bounding box center [592, 444] width 73 height 18
click at [592, 439] on div "Create your map" at bounding box center [645, 444] width 179 height 18
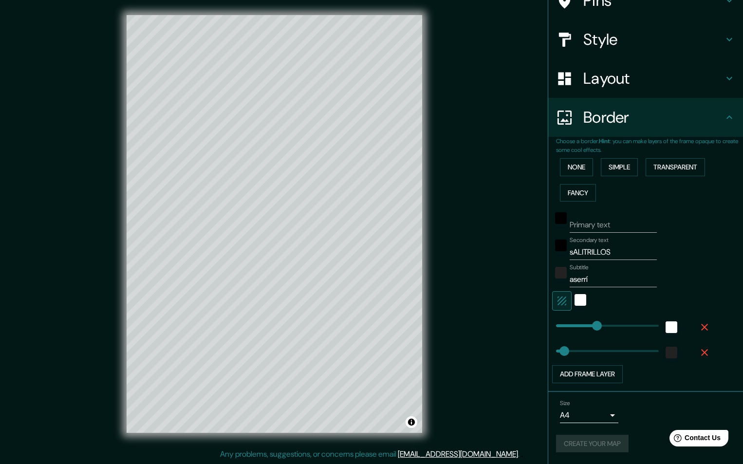
click at [585, 444] on div "Create your map" at bounding box center [645, 444] width 179 height 18
click at [586, 445] on button "Create your map" at bounding box center [592, 444] width 73 height 18
click at [412, 423] on button "Toggle attribution" at bounding box center [412, 422] width 12 height 12
drag, startPoint x: 412, startPoint y: 423, endPoint x: 439, endPoint y: 443, distance: 33.3
click at [440, 443] on div "Mappin Location [GEOGRAPHIC_DATA], [GEOGRAPHIC_DATA], [GEOGRAPHIC_DATA][PERSON_…" at bounding box center [371, 232] width 743 height 464
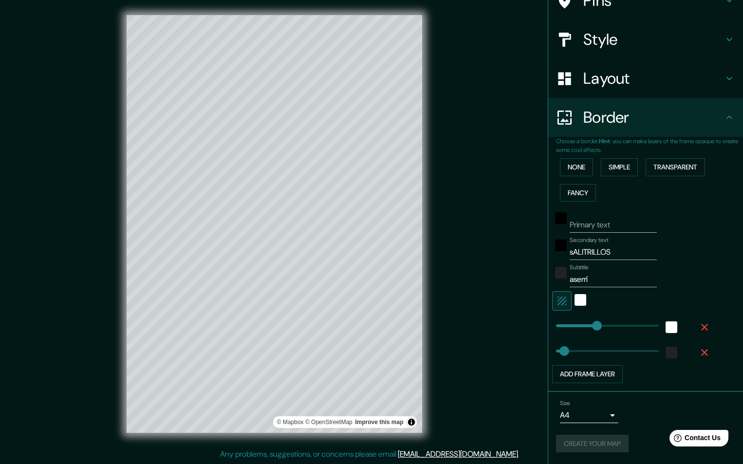
click at [573, 443] on div "Create your map" at bounding box center [645, 444] width 179 height 18
click at [523, 117] on div "Mappin Location [GEOGRAPHIC_DATA], [GEOGRAPHIC_DATA], [GEOGRAPHIC_DATA][PERSON_…" at bounding box center [371, 232] width 743 height 464
click at [565, 444] on button "Create your map" at bounding box center [592, 444] width 73 height 18
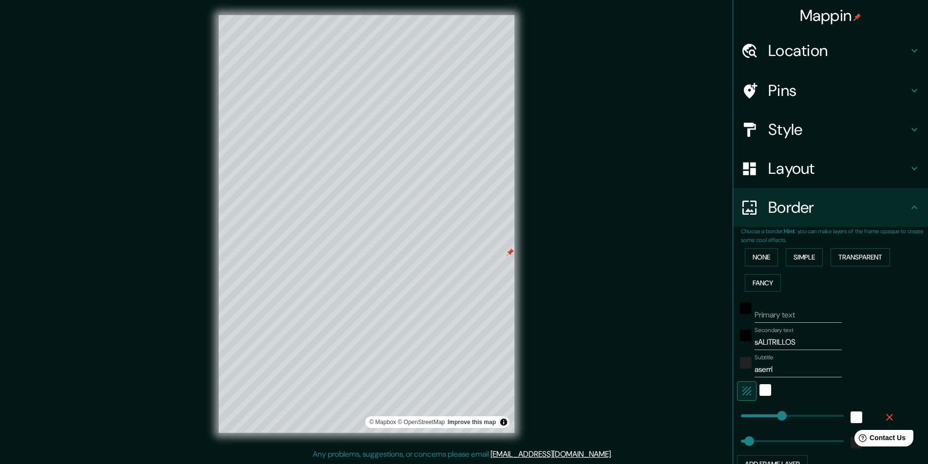
scroll to position [0, 0]
click at [743, 12] on h4 "Mappin" at bounding box center [830, 15] width 62 height 19
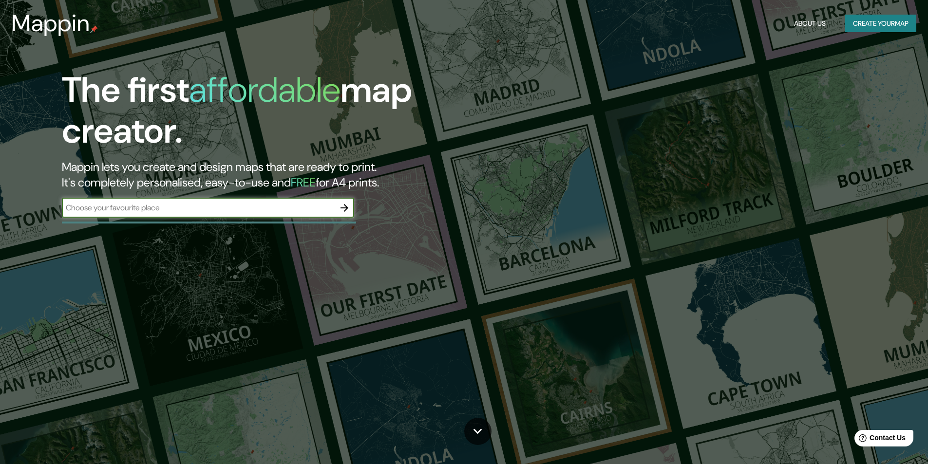
click at [743, 12] on div "Mappin About Us Create your map" at bounding box center [464, 23] width 928 height 31
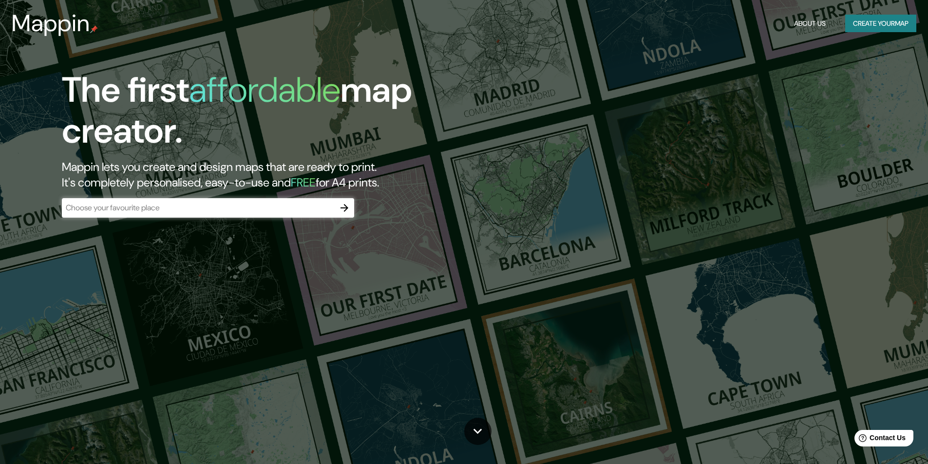
click at [743, 21] on button "About Us" at bounding box center [809, 24] width 39 height 18
click at [743, 17] on button "Create your map" at bounding box center [880, 24] width 71 height 18
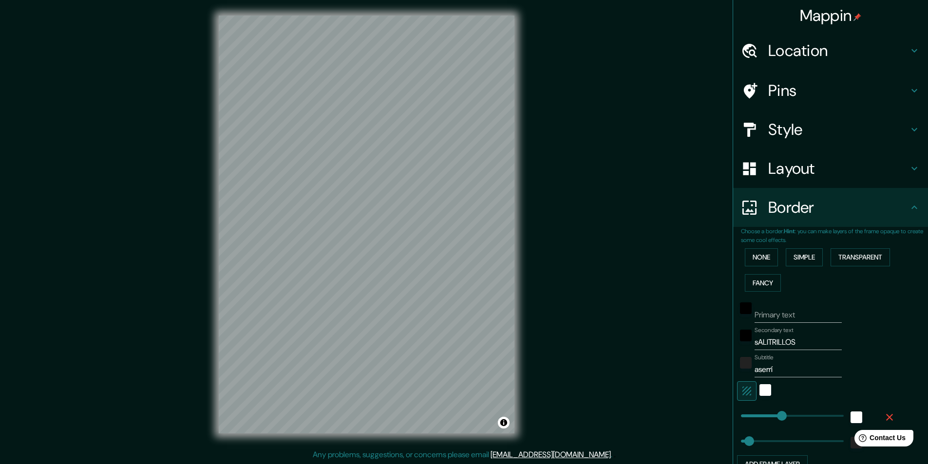
click at [743, 36] on div "Location" at bounding box center [830, 50] width 195 height 39
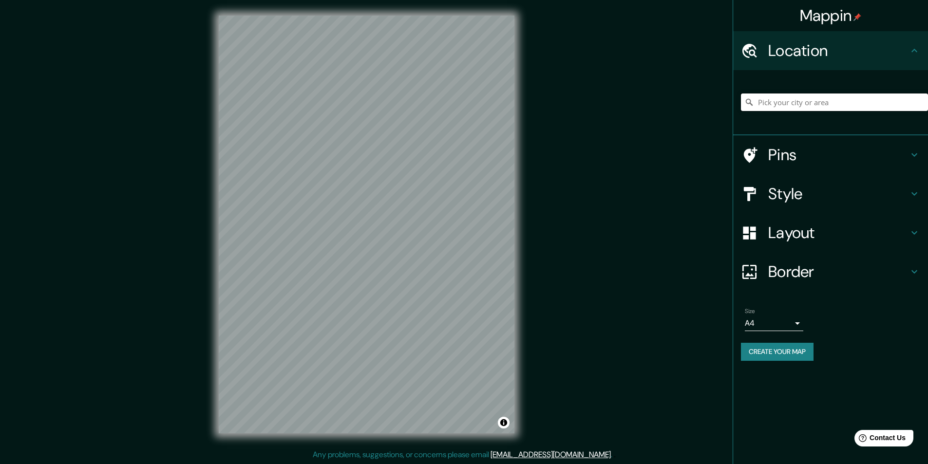
click at [743, 102] on input "Pick your city or area" at bounding box center [834, 102] width 187 height 18
click at [743, 272] on h4 "Border" at bounding box center [838, 271] width 140 height 19
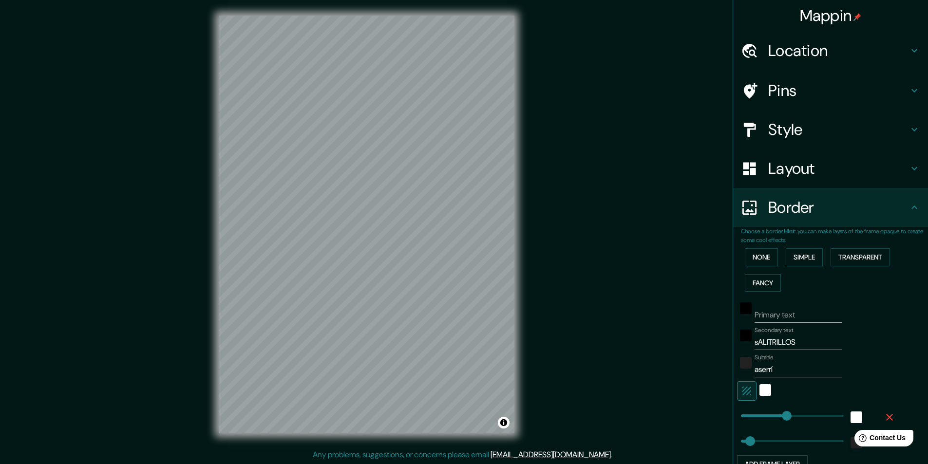
click at [743, 209] on div "Border" at bounding box center [830, 207] width 195 height 39
click at [743, 173] on h4 "Layout" at bounding box center [838, 168] width 140 height 19
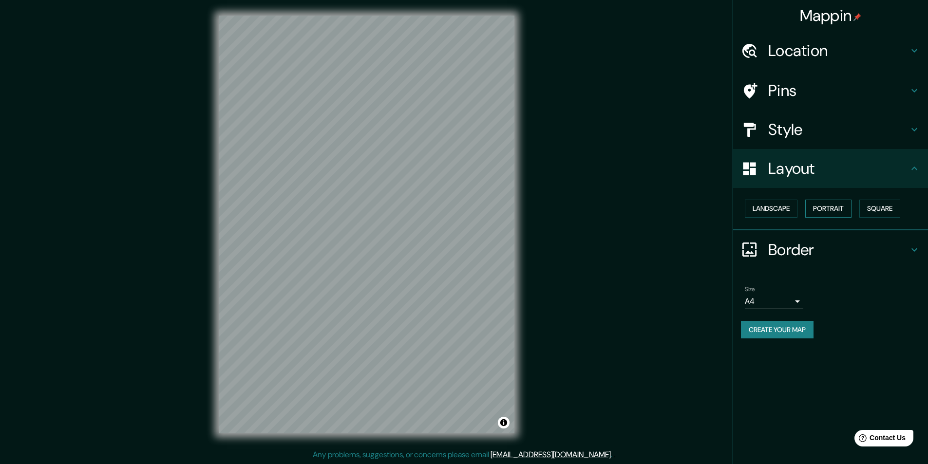
click at [743, 210] on button "Portrait" at bounding box center [828, 209] width 46 height 18
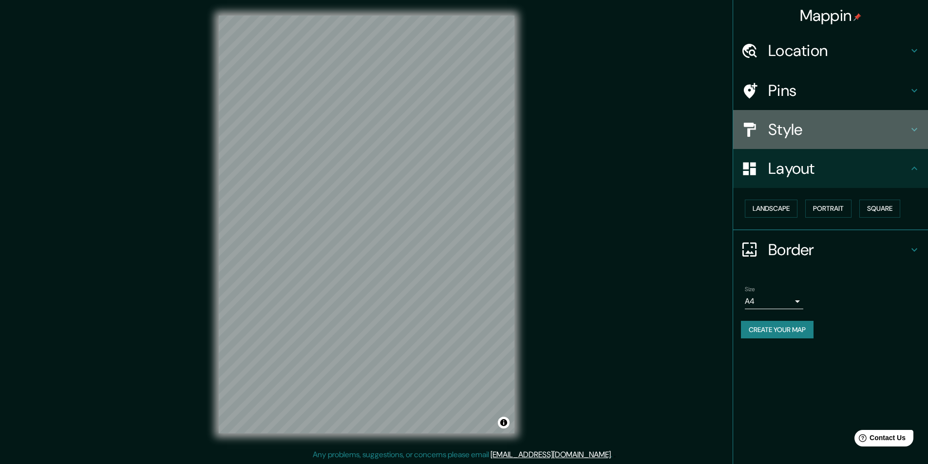
click at [743, 132] on h4 "Style" at bounding box center [838, 129] width 140 height 19
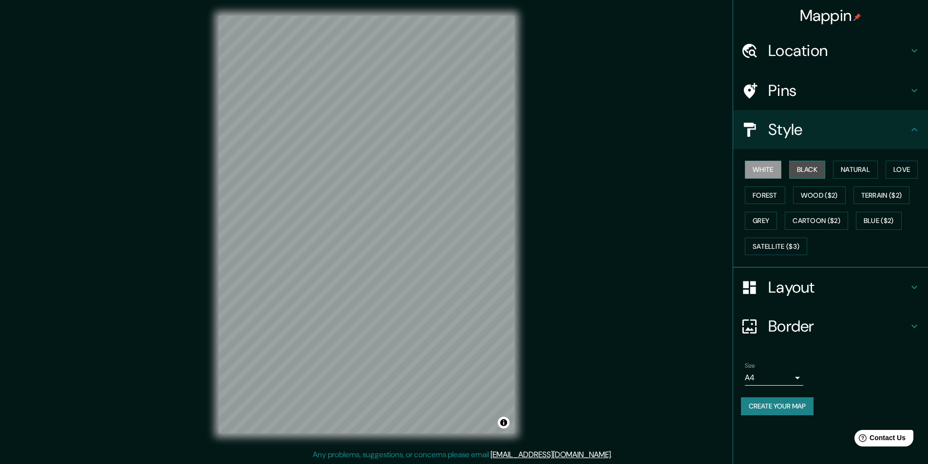
click at [743, 170] on button "Black" at bounding box center [807, 170] width 37 height 18
click at [743, 167] on button "Natural" at bounding box center [855, 170] width 45 height 18
click at [743, 289] on h4 "Layout" at bounding box center [838, 287] width 140 height 19
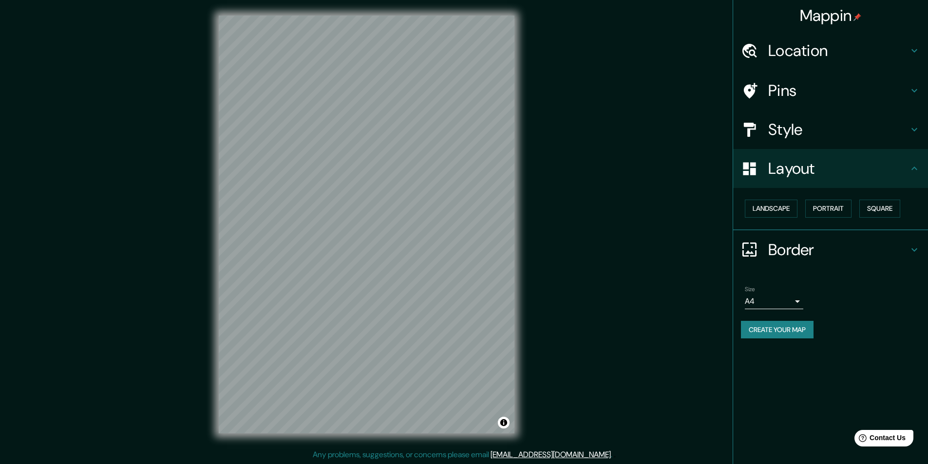
click at [743, 253] on h4 "Border" at bounding box center [838, 249] width 140 height 19
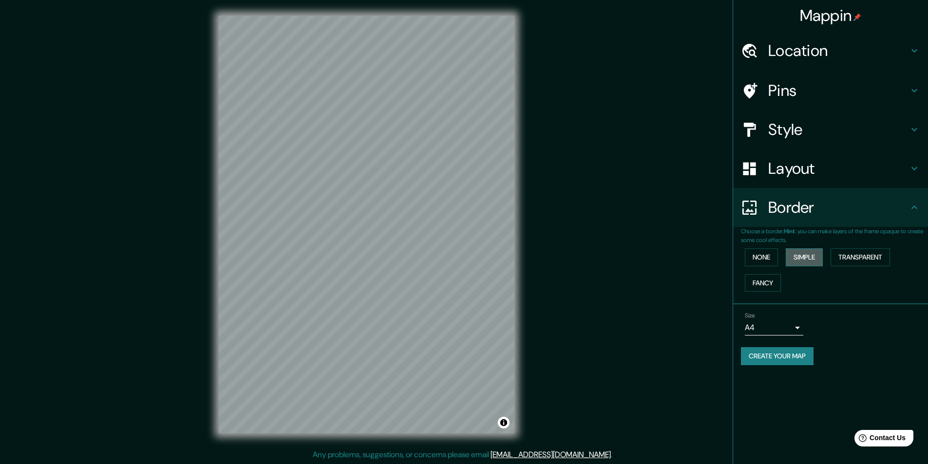
click at [743, 257] on button "Simple" at bounding box center [803, 257] width 37 height 18
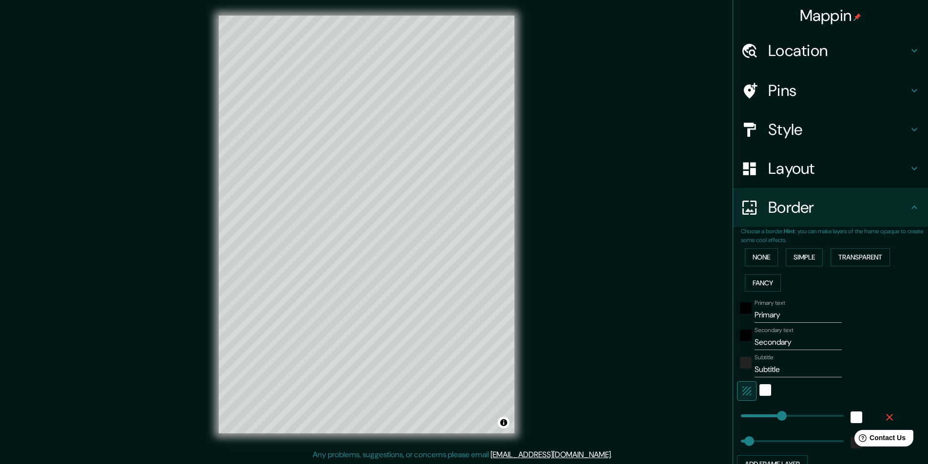
click at [743, 316] on input "Primary" at bounding box center [797, 315] width 87 height 16
drag, startPoint x: 774, startPoint y: 315, endPoint x: 731, endPoint y: 313, distance: 42.4
click at [737, 314] on div "Primary text Primary" at bounding box center [817, 310] width 160 height 23
drag, startPoint x: 784, startPoint y: 342, endPoint x: 713, endPoint y: 343, distance: 71.1
click at [713, 344] on div "Mappin Location [GEOGRAPHIC_DATA], [GEOGRAPHIC_DATA], [GEOGRAPHIC_DATA][PERSON_…" at bounding box center [464, 232] width 928 height 464
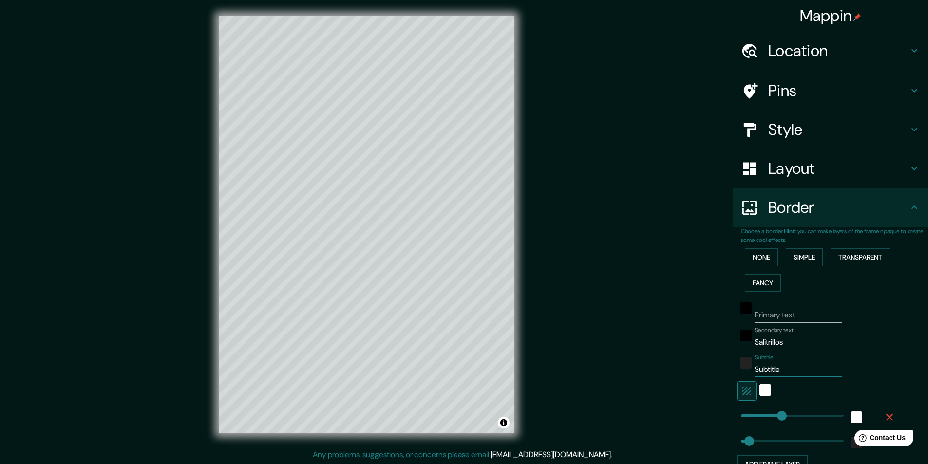
drag, startPoint x: 775, startPoint y: 370, endPoint x: 737, endPoint y: 371, distance: 38.5
click at [737, 371] on div "Subtitle Subtitle" at bounding box center [817, 365] width 160 height 23
click at [504, 424] on button "Toggle attribution" at bounding box center [504, 423] width 12 height 12
click at [475, 423] on link "Improve this map" at bounding box center [471, 422] width 48 height 7
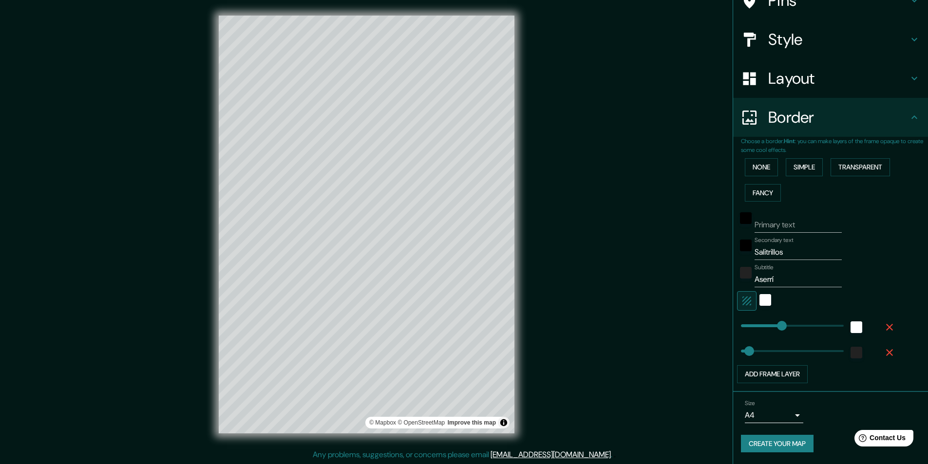
click at [743, 445] on button "Create your map" at bounding box center [777, 444] width 73 height 18
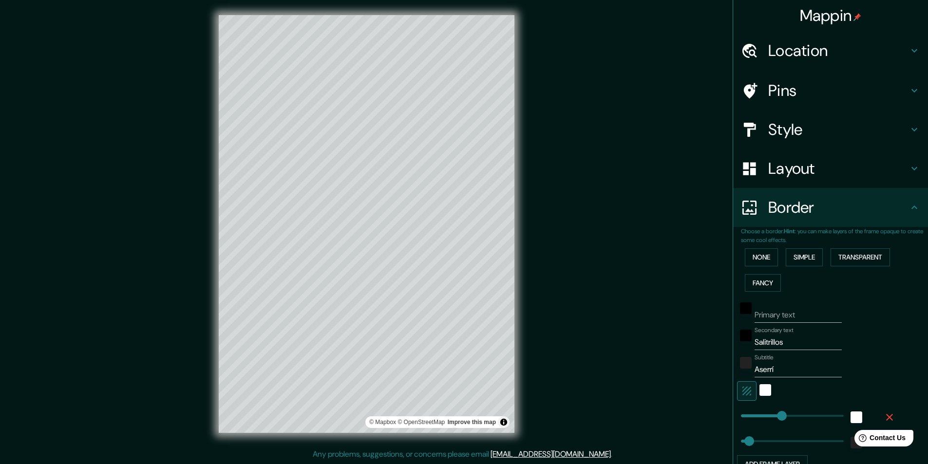
scroll to position [0, 0]
click at [553, 189] on div "Mappin Location [GEOGRAPHIC_DATA], [GEOGRAPHIC_DATA], [GEOGRAPHIC_DATA][PERSON_…" at bounding box center [464, 232] width 928 height 464
click at [502, 423] on button "Toggle attribution" at bounding box center [504, 423] width 12 height 12
click at [505, 422] on button "Toggle attribution" at bounding box center [504, 423] width 12 height 12
click at [597, 160] on div "Mappin Location [GEOGRAPHIC_DATA], [GEOGRAPHIC_DATA], [GEOGRAPHIC_DATA][PERSON_…" at bounding box center [464, 232] width 928 height 464
